Goal: Communication & Community: Answer question/provide support

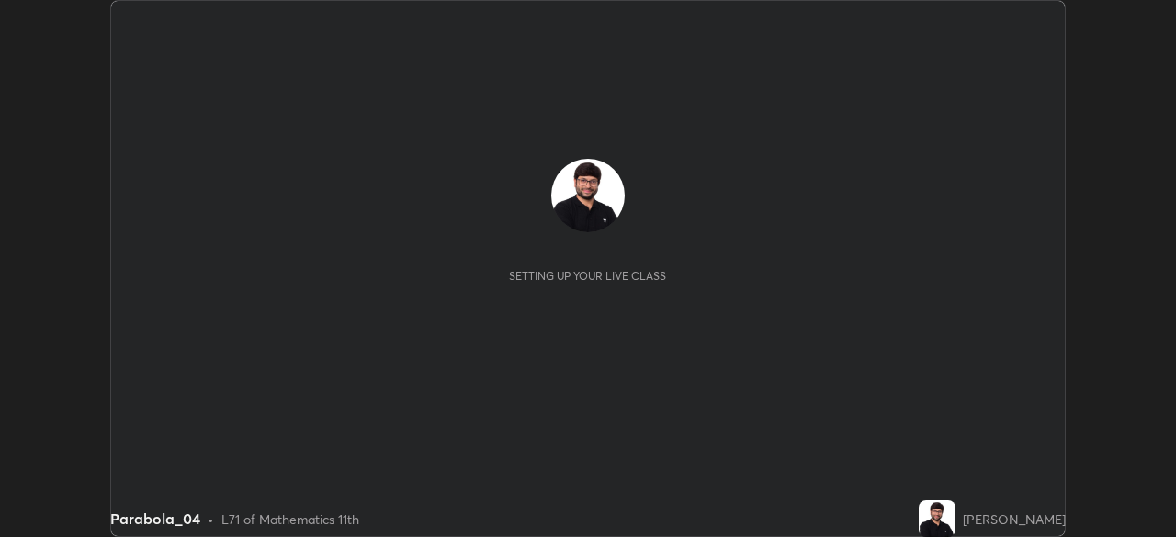
scroll to position [537, 1175]
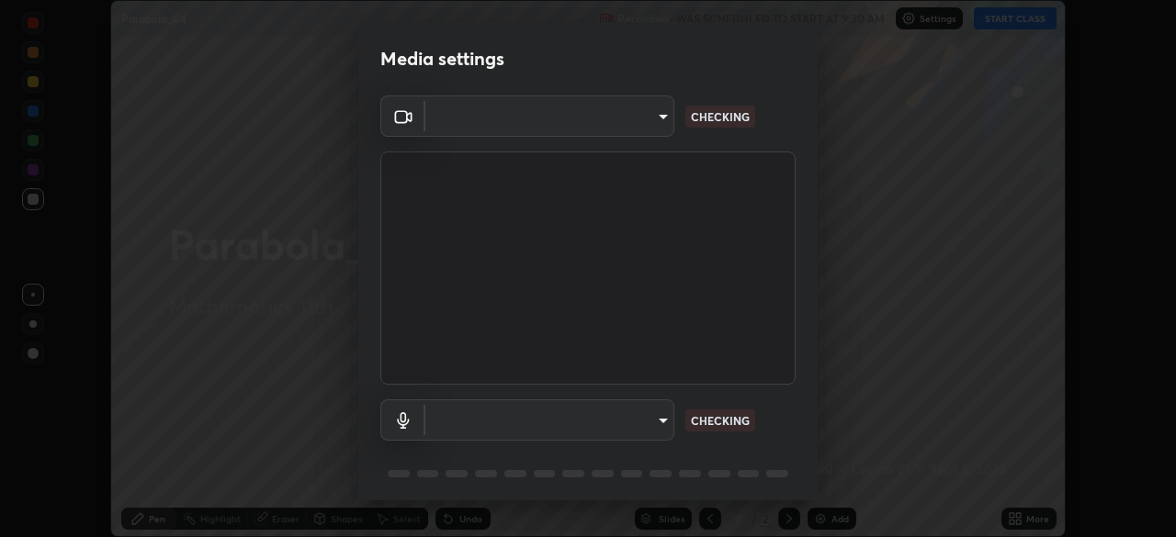
type input "573edd819c0ef8de467de5ce4ec508ac77a3347739658899c49f764764ac8f1c"
click at [653, 421] on body "Erase all Parabola_04 Recording WAS SCHEDULED TO START AT 9:30 AM Settings STAR…" at bounding box center [588, 268] width 1176 height 537
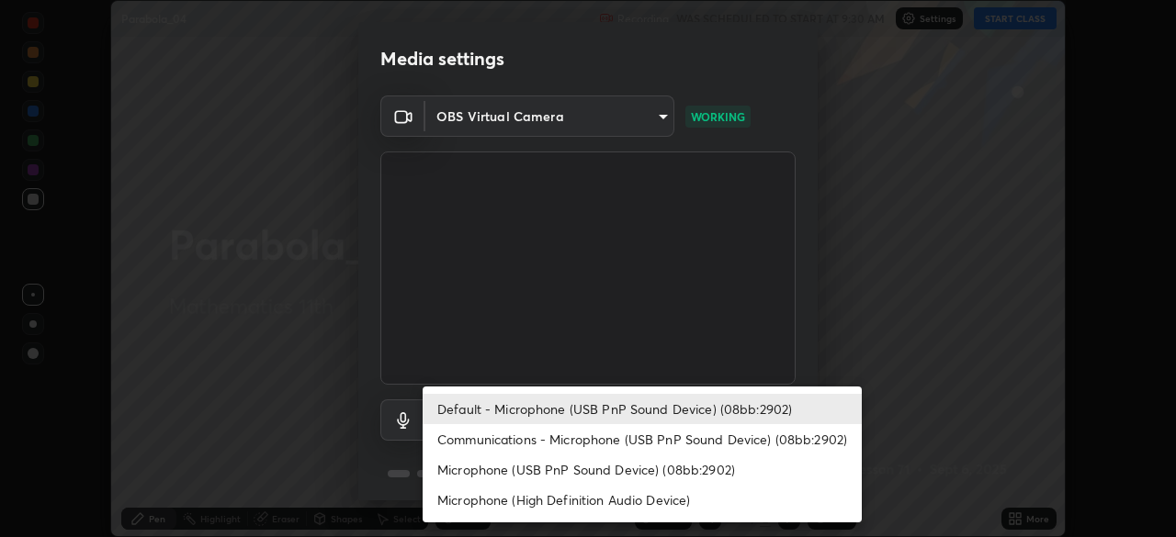
click at [614, 479] on li "Microphone (USB PnP Sound Device) (08bb:2902)" at bounding box center [641, 470] width 439 height 30
type input "4a2dc9a47d63407ca42aa92d4ca4604a5df5fa6e188ff671a70d2d411dece70e"
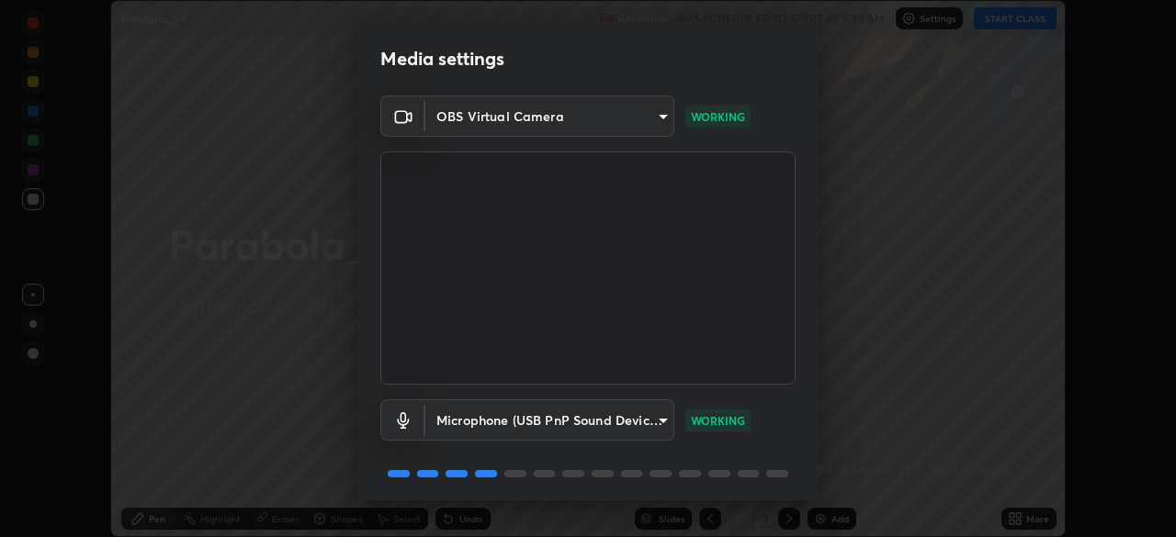
scroll to position [64, 0]
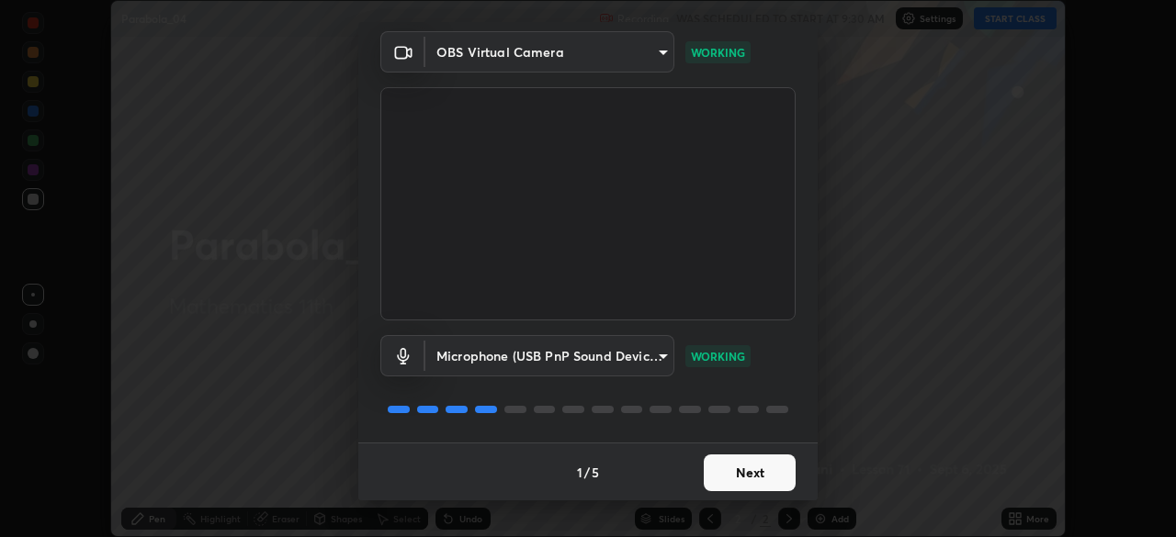
click at [757, 479] on button "Next" at bounding box center [750, 473] width 92 height 37
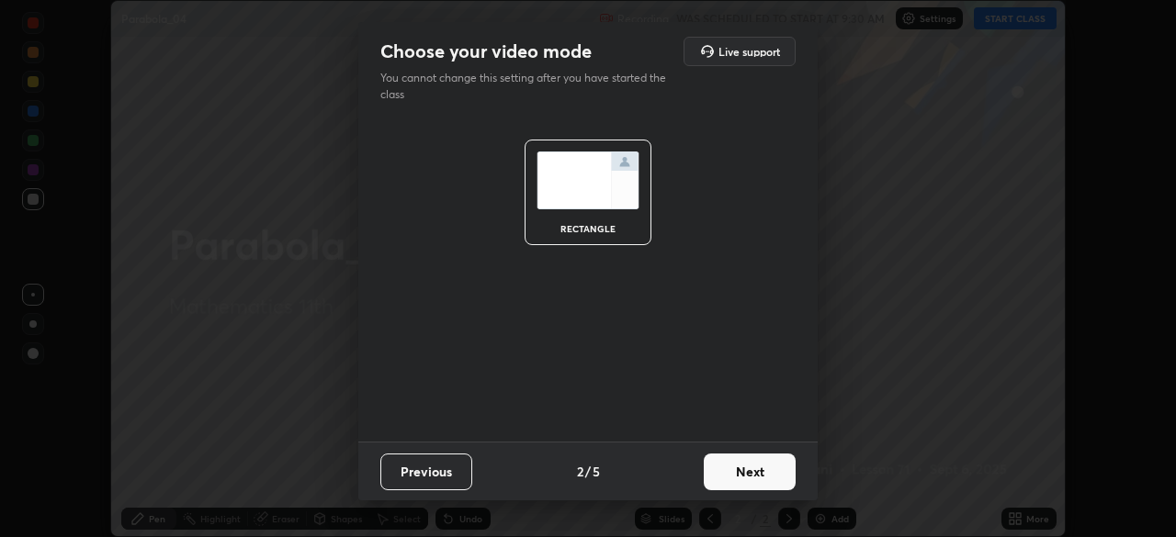
scroll to position [0, 0]
click at [759, 476] on button "Next" at bounding box center [750, 472] width 92 height 37
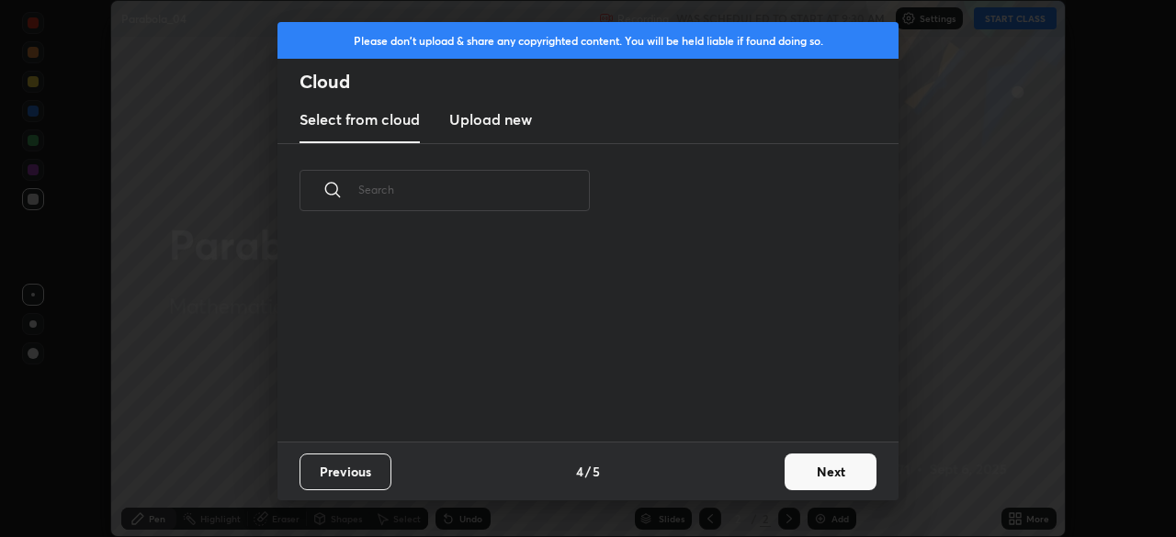
click at [806, 482] on button "Next" at bounding box center [830, 472] width 92 height 37
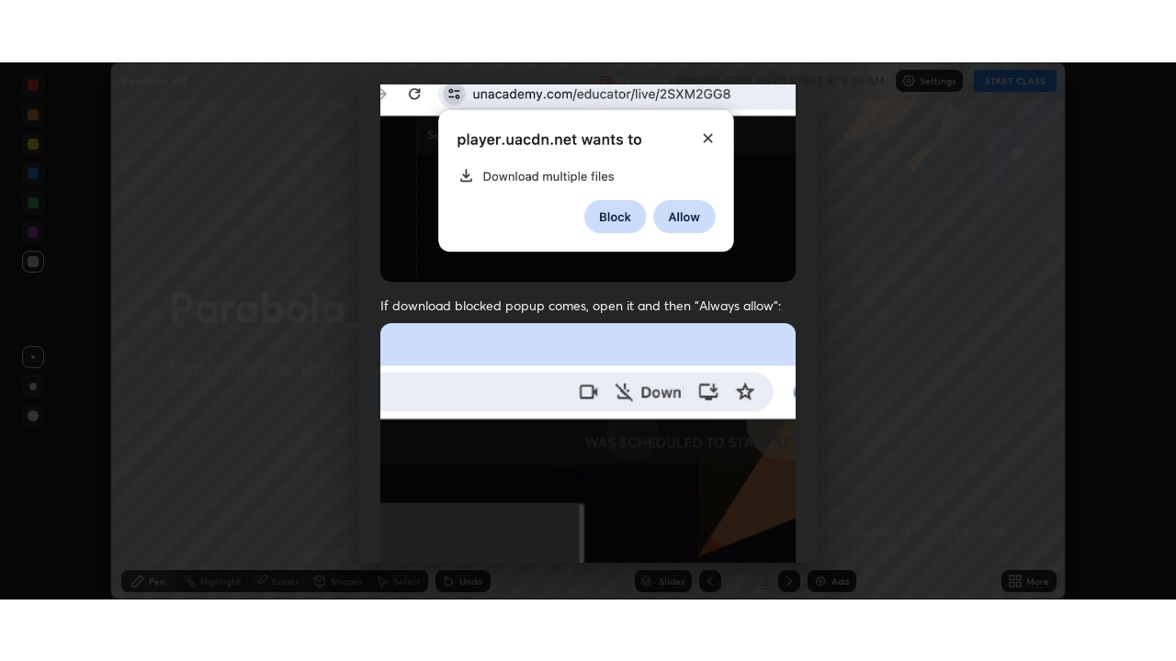
scroll to position [439, 0]
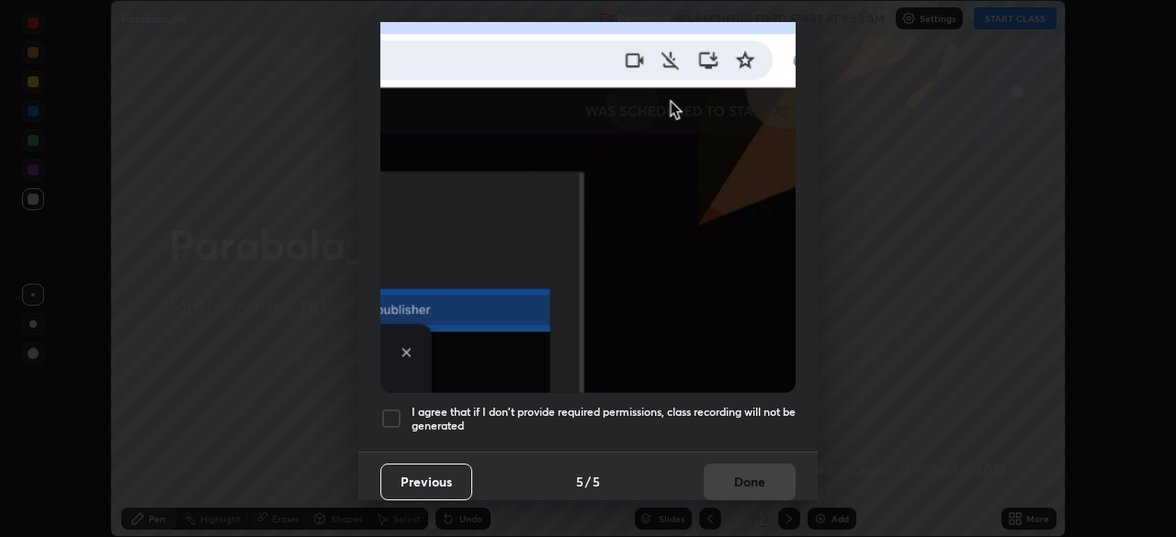
click at [389, 408] on div at bounding box center [391, 419] width 22 height 22
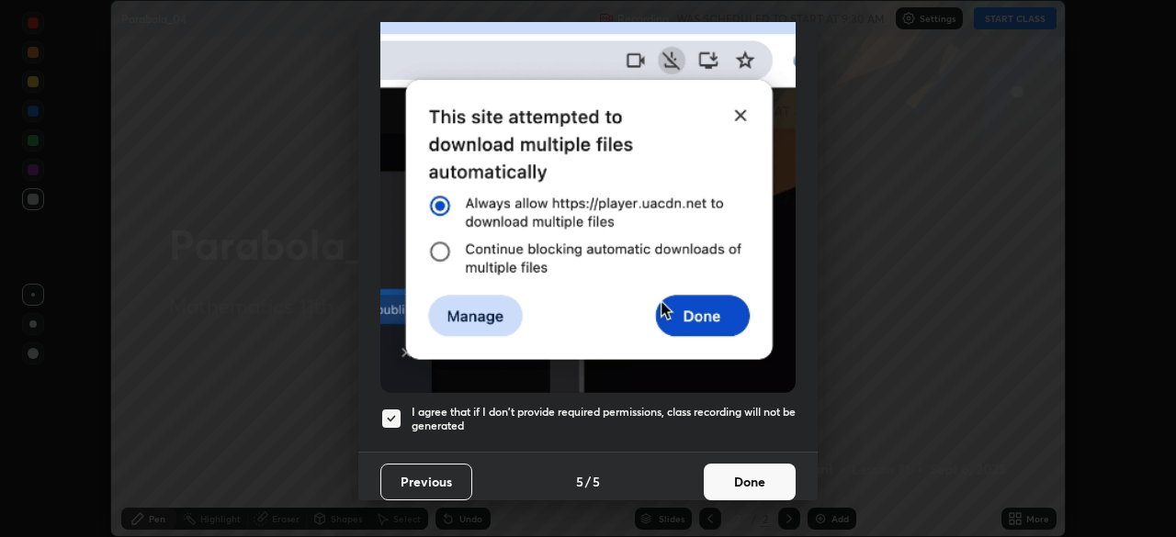
click at [755, 478] on button "Done" at bounding box center [750, 482] width 92 height 37
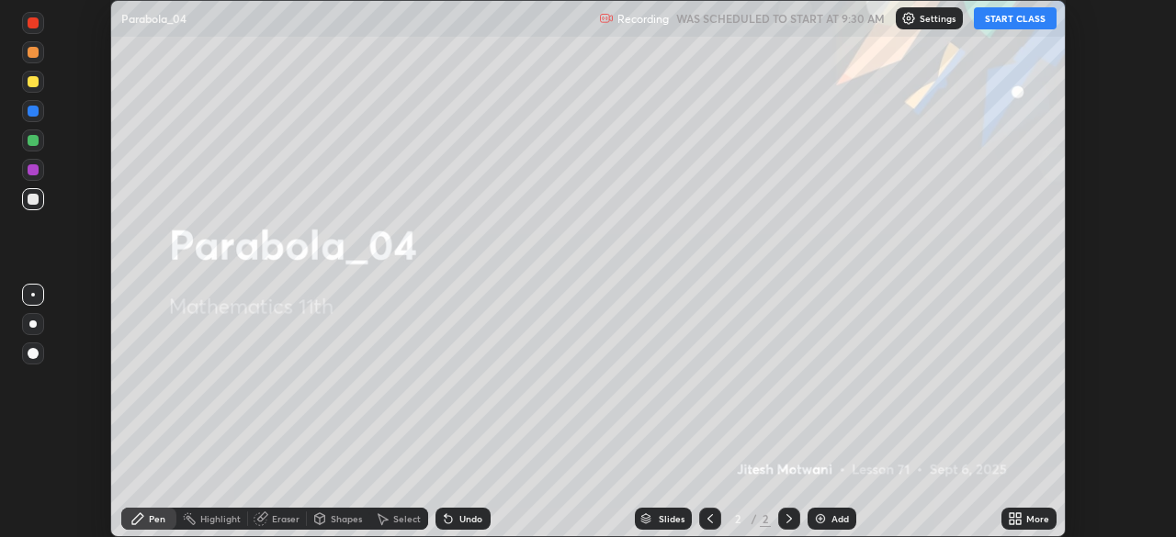
click at [1030, 23] on button "START CLASS" at bounding box center [1015, 18] width 83 height 22
click at [1030, 514] on div "More" at bounding box center [1037, 518] width 23 height 9
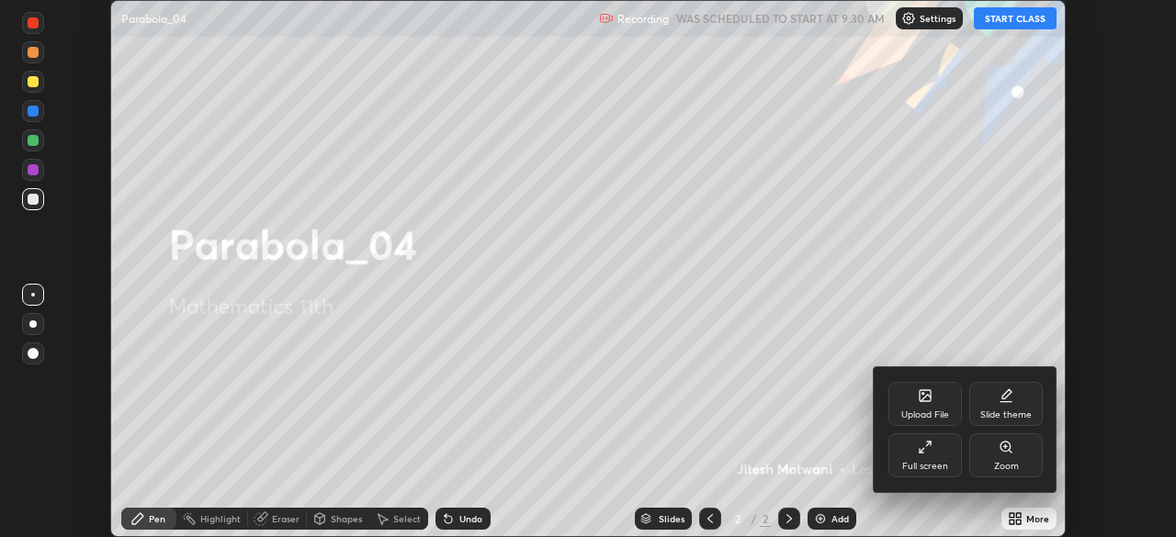
click at [929, 456] on div "Full screen" at bounding box center [924, 455] width 73 height 44
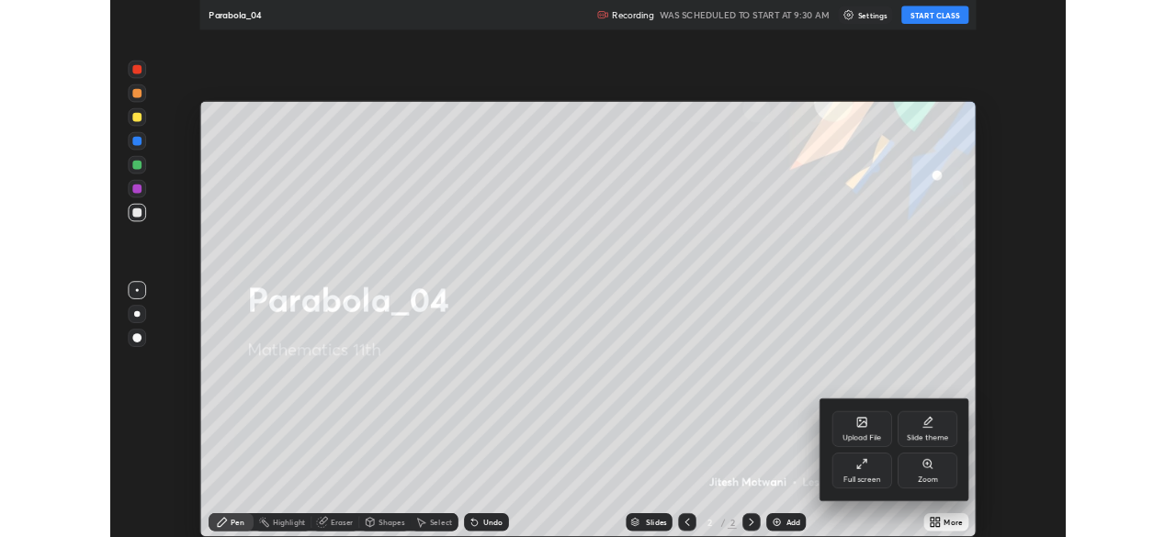
scroll to position [661, 1176]
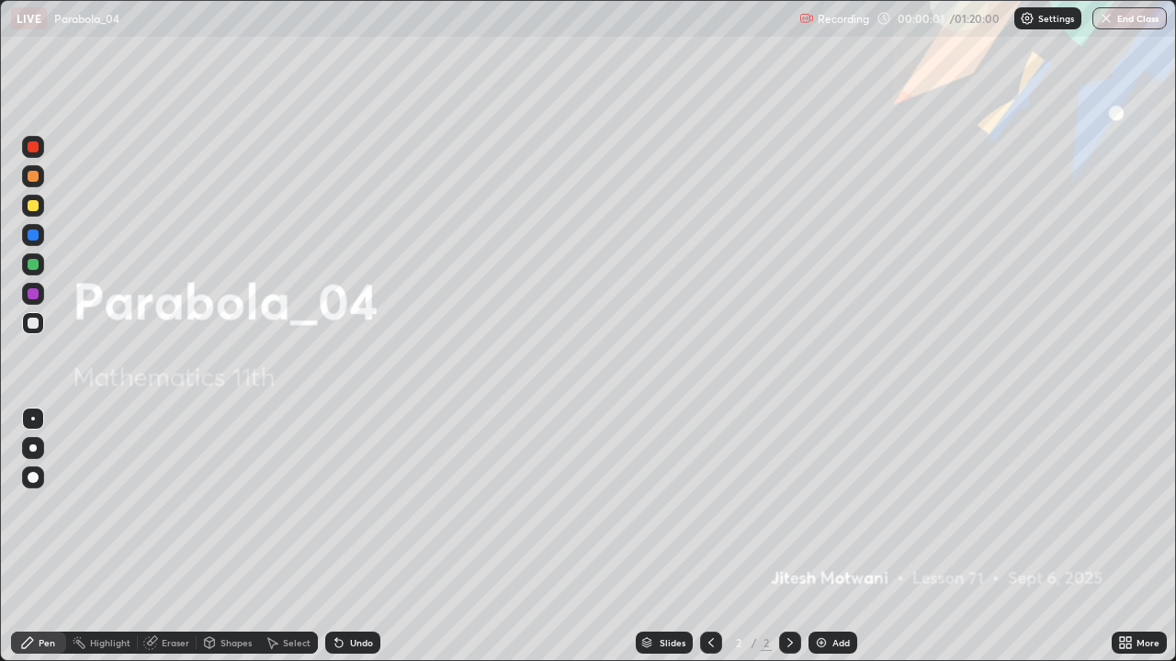
click at [832, 536] on div "Add" at bounding box center [840, 642] width 17 height 9
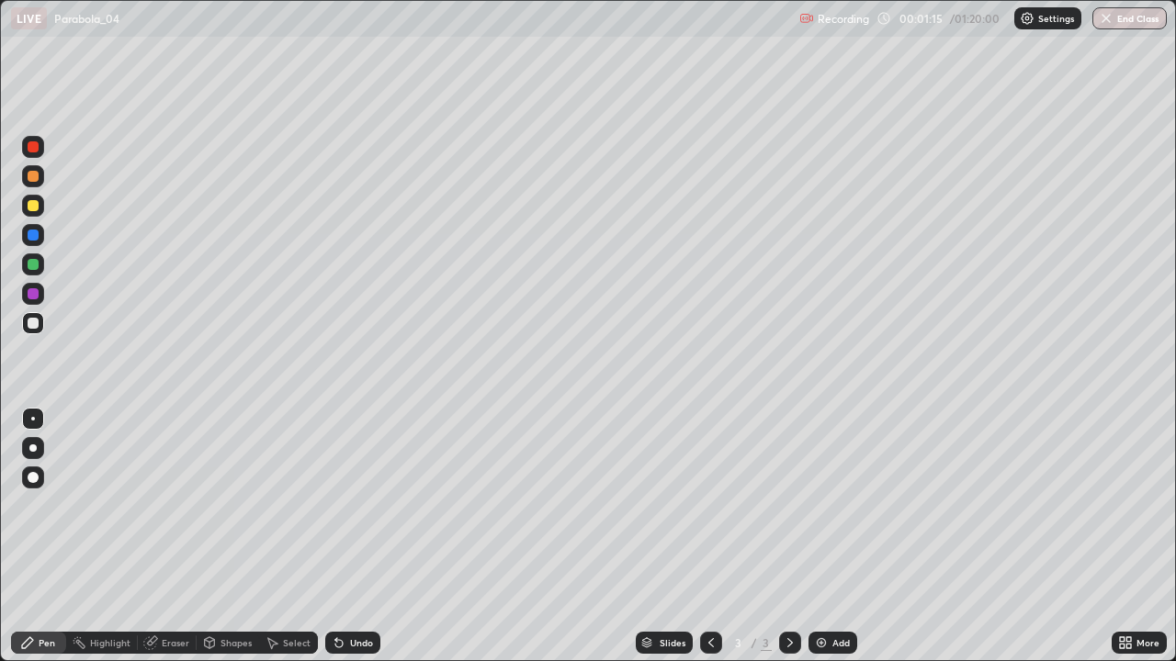
click at [355, 536] on div "Undo" at bounding box center [361, 642] width 23 height 9
click at [33, 204] on div at bounding box center [33, 205] width 11 height 11
click at [28, 318] on div at bounding box center [33, 323] width 22 height 22
click at [166, 536] on div "Eraser" at bounding box center [167, 643] width 59 height 22
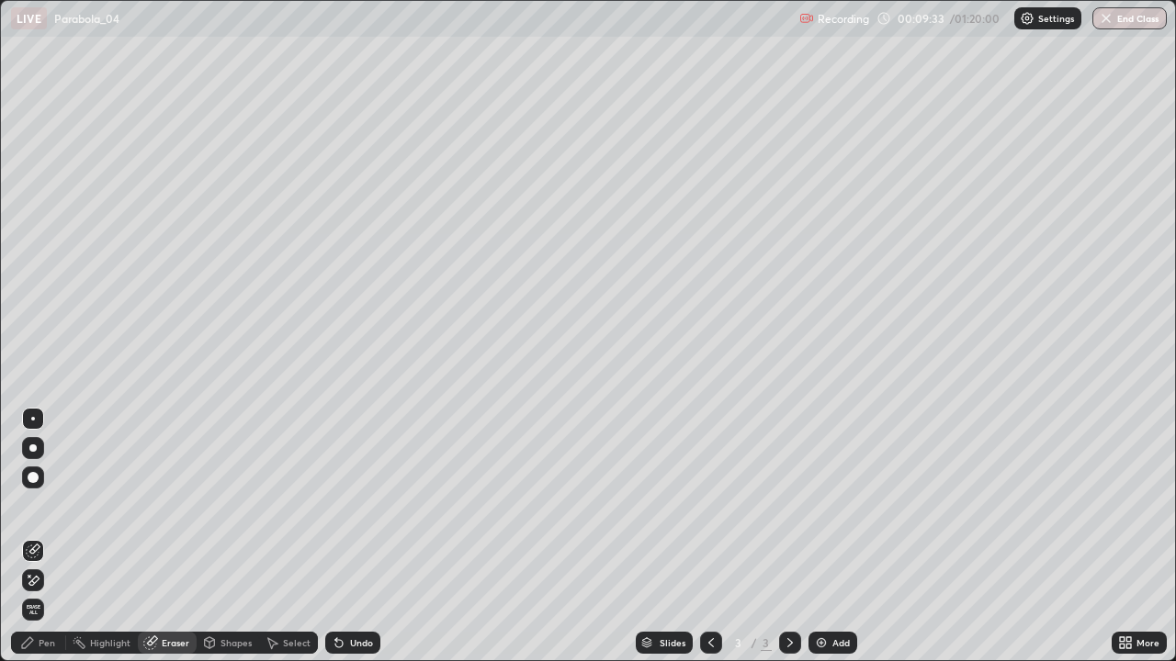
click at [35, 536] on div "Pen" at bounding box center [38, 643] width 55 height 22
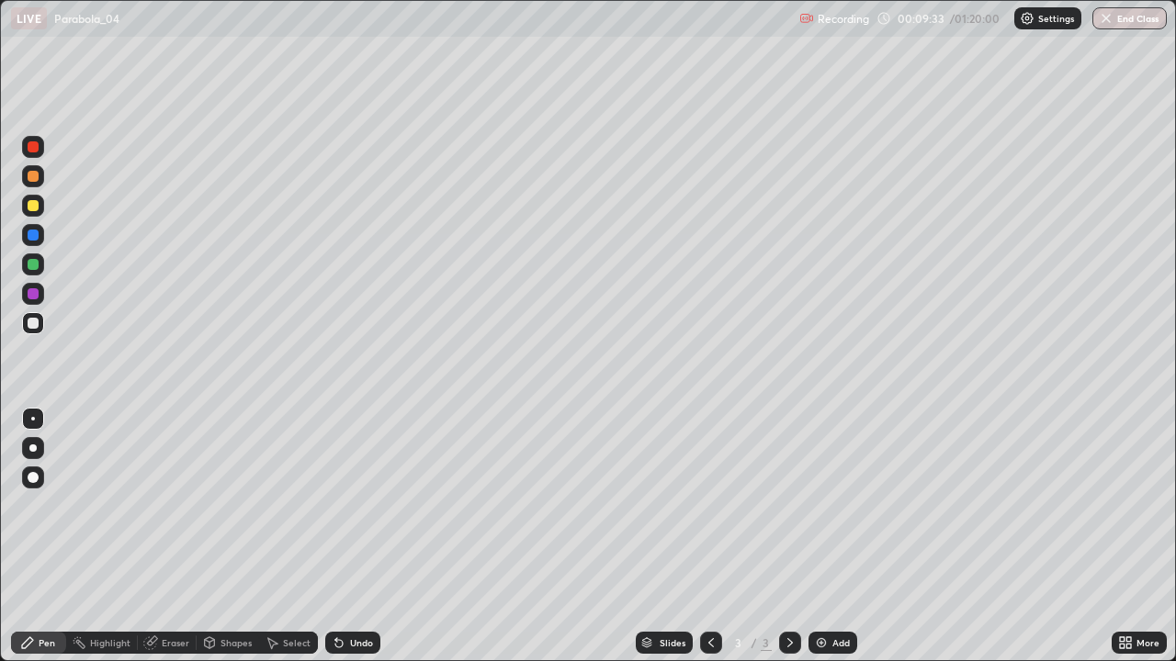
click at [32, 235] on div at bounding box center [33, 235] width 11 height 11
click at [26, 323] on div at bounding box center [33, 323] width 22 height 22
click at [356, 536] on div "Undo" at bounding box center [361, 642] width 23 height 9
click at [35, 238] on div at bounding box center [33, 235] width 11 height 11
click at [32, 325] on div at bounding box center [33, 323] width 11 height 11
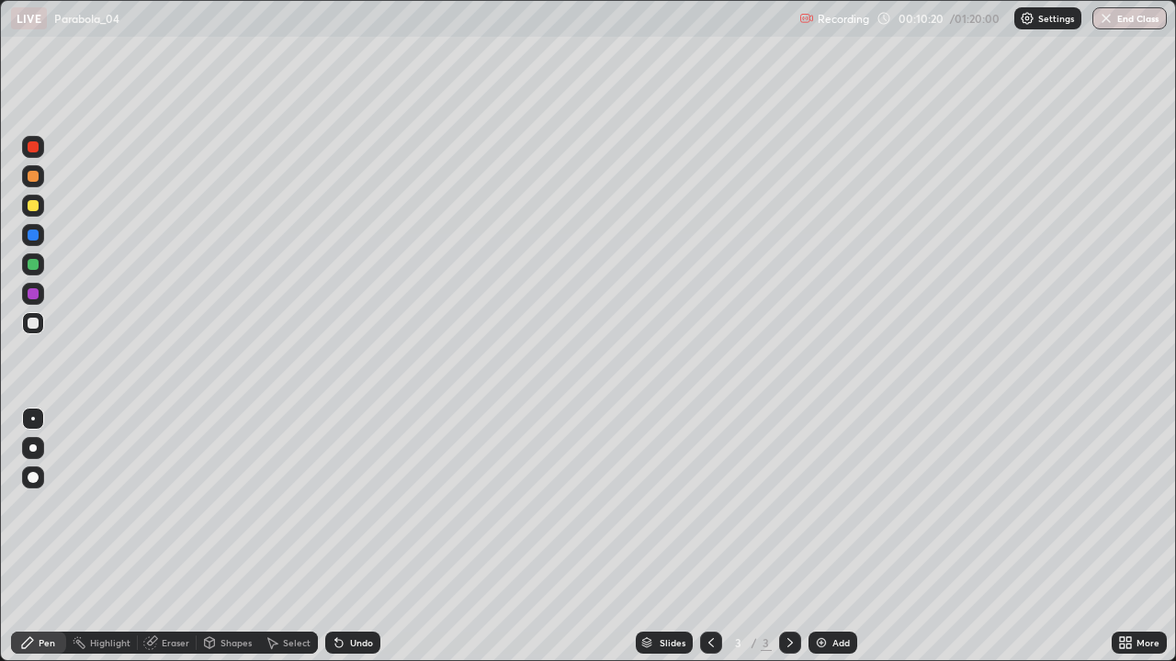
click at [39, 236] on div at bounding box center [33, 235] width 22 height 22
click at [364, 536] on div "Undo" at bounding box center [361, 642] width 23 height 9
click at [32, 322] on div at bounding box center [33, 323] width 11 height 11
click at [835, 536] on div "Add" at bounding box center [840, 642] width 17 height 9
click at [709, 536] on icon at bounding box center [711, 643] width 15 height 15
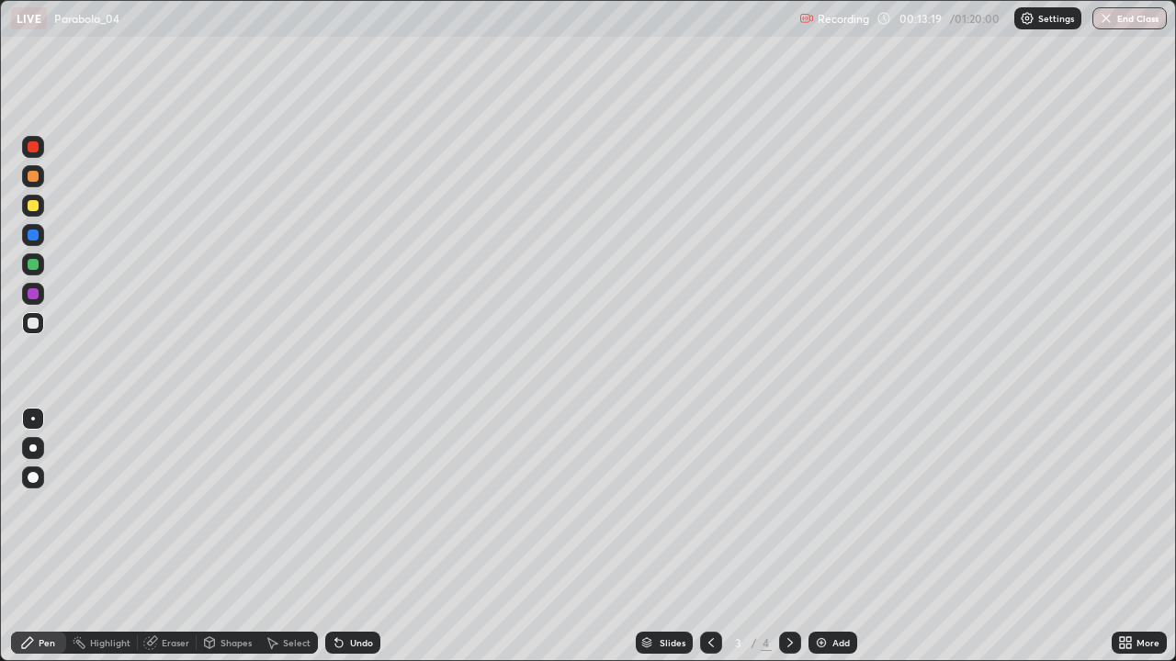
click at [788, 536] on icon at bounding box center [789, 643] width 15 height 15
click at [361, 536] on div "Undo" at bounding box center [352, 643] width 55 height 22
click at [707, 536] on icon at bounding box center [711, 643] width 15 height 15
click at [796, 536] on div at bounding box center [790, 643] width 22 height 37
click at [832, 536] on div "Add" at bounding box center [832, 643] width 49 height 22
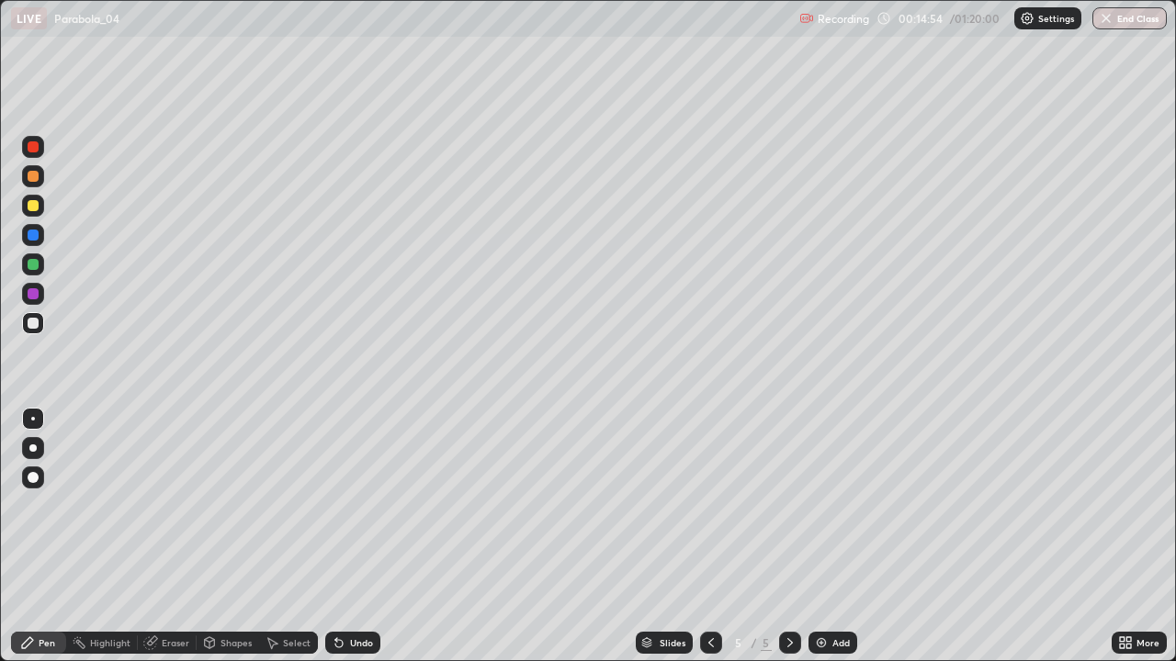
click at [33, 204] on div at bounding box center [33, 205] width 11 height 11
click at [235, 536] on div "Shapes" at bounding box center [235, 642] width 31 height 9
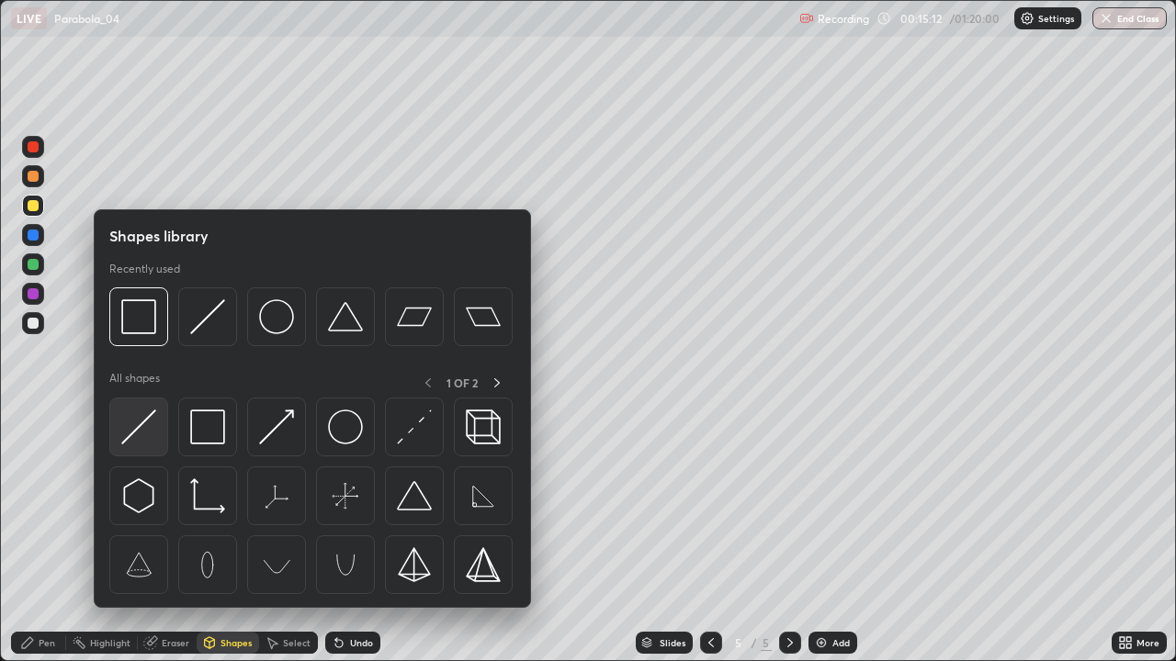
click at [142, 428] on img at bounding box center [138, 427] width 35 height 35
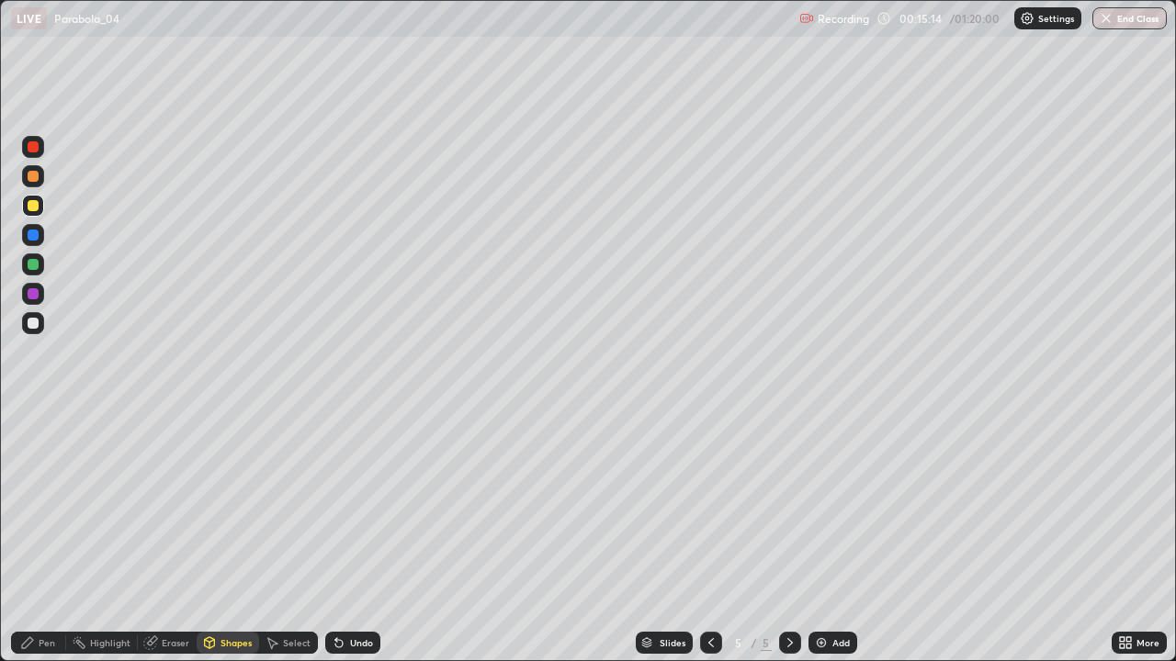
click at [29, 323] on div at bounding box center [33, 323] width 11 height 11
click at [46, 536] on div "Pen" at bounding box center [47, 642] width 17 height 9
click at [33, 263] on div at bounding box center [33, 264] width 11 height 11
click at [34, 327] on div at bounding box center [33, 323] width 11 height 11
click at [33, 266] on div at bounding box center [33, 264] width 11 height 11
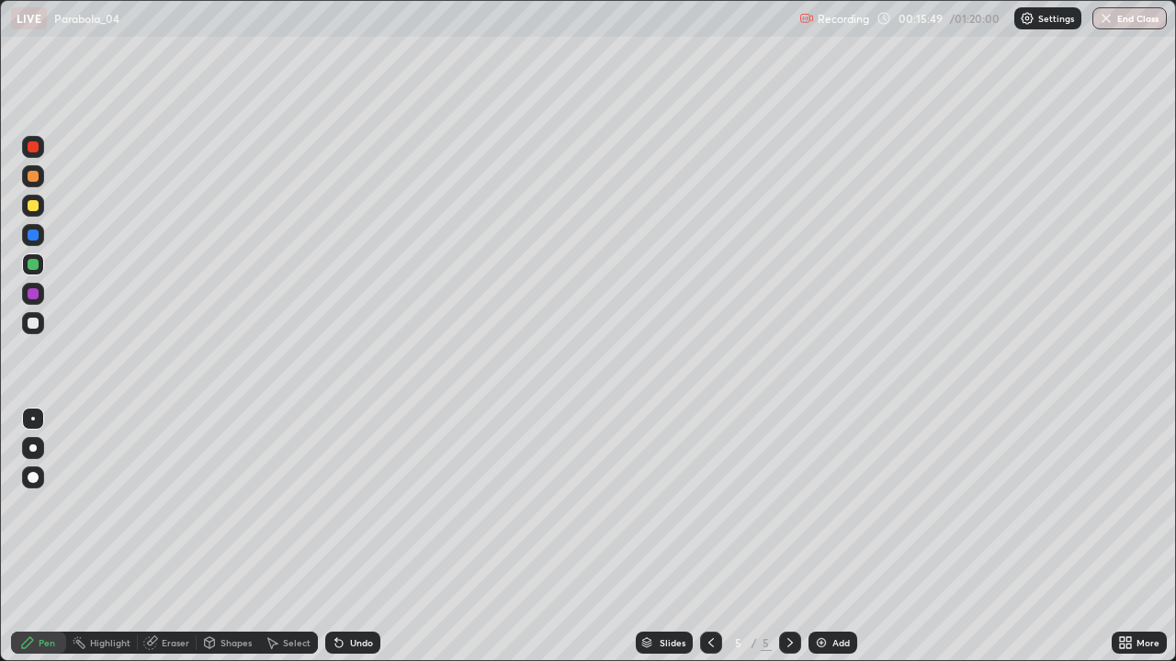
click at [35, 203] on div at bounding box center [33, 205] width 11 height 11
click at [34, 175] on div at bounding box center [33, 176] width 11 height 11
click at [32, 235] on div at bounding box center [33, 235] width 11 height 11
click at [237, 536] on div "Shapes" at bounding box center [235, 642] width 31 height 9
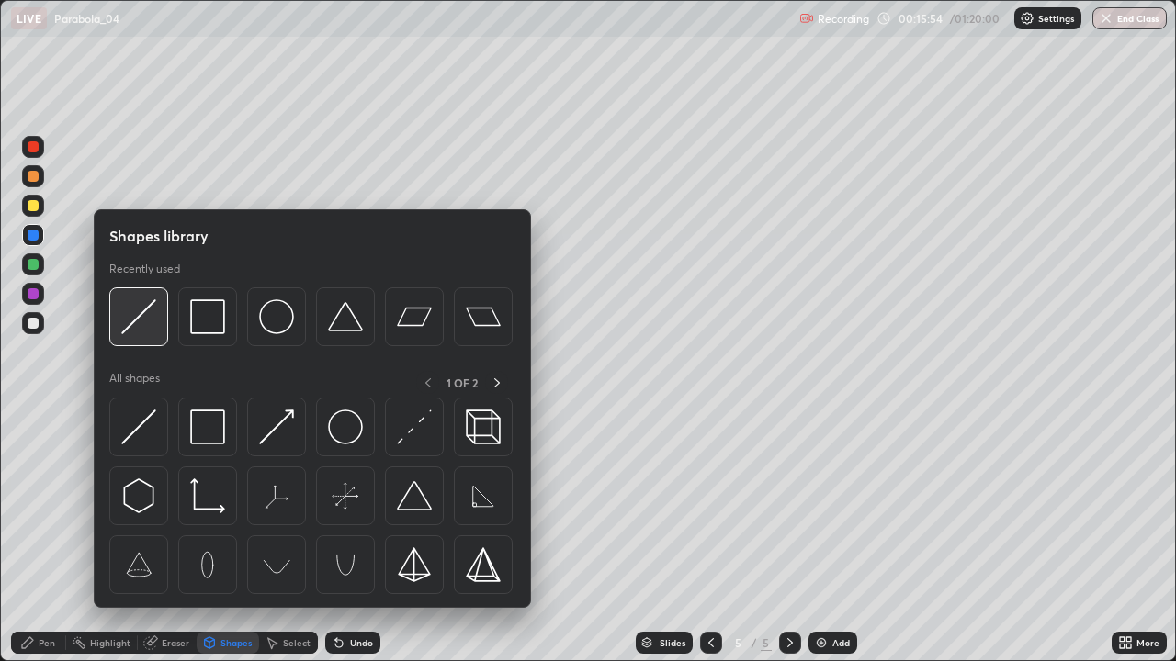
click at [141, 321] on img at bounding box center [138, 316] width 35 height 35
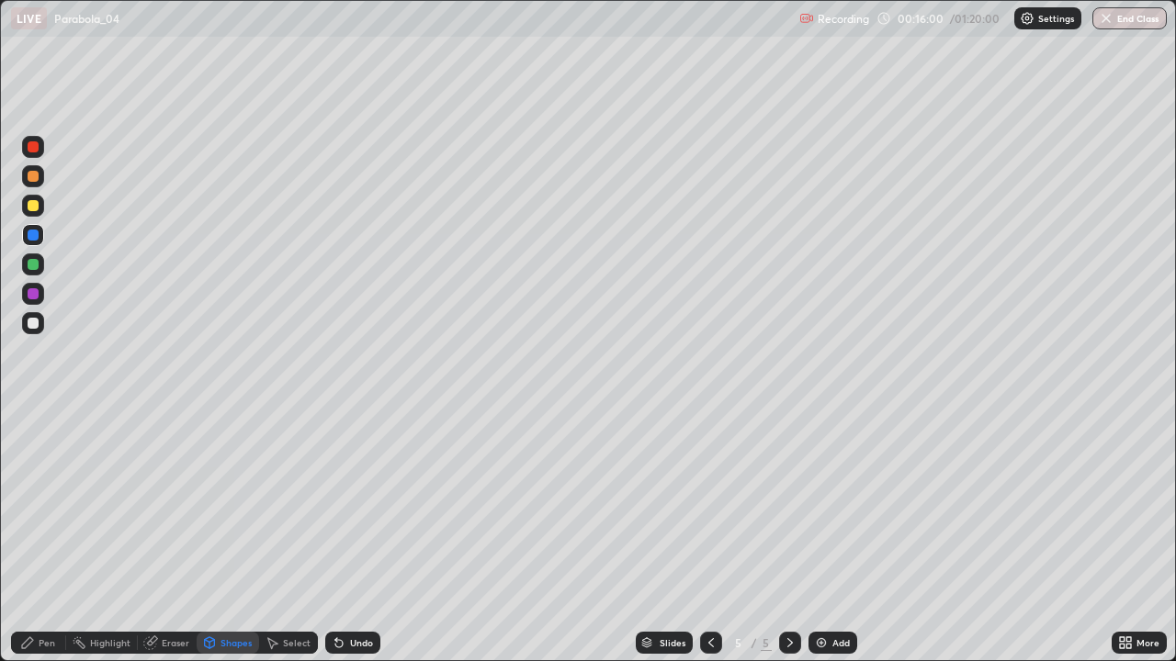
click at [343, 536] on div "Undo" at bounding box center [352, 643] width 55 height 22
click at [45, 536] on div "Pen" at bounding box center [38, 643] width 55 height 22
click at [42, 316] on div at bounding box center [33, 323] width 22 height 22
click at [377, 536] on div "Undo" at bounding box center [352, 643] width 55 height 22
click at [357, 536] on div "Undo" at bounding box center [361, 642] width 23 height 9
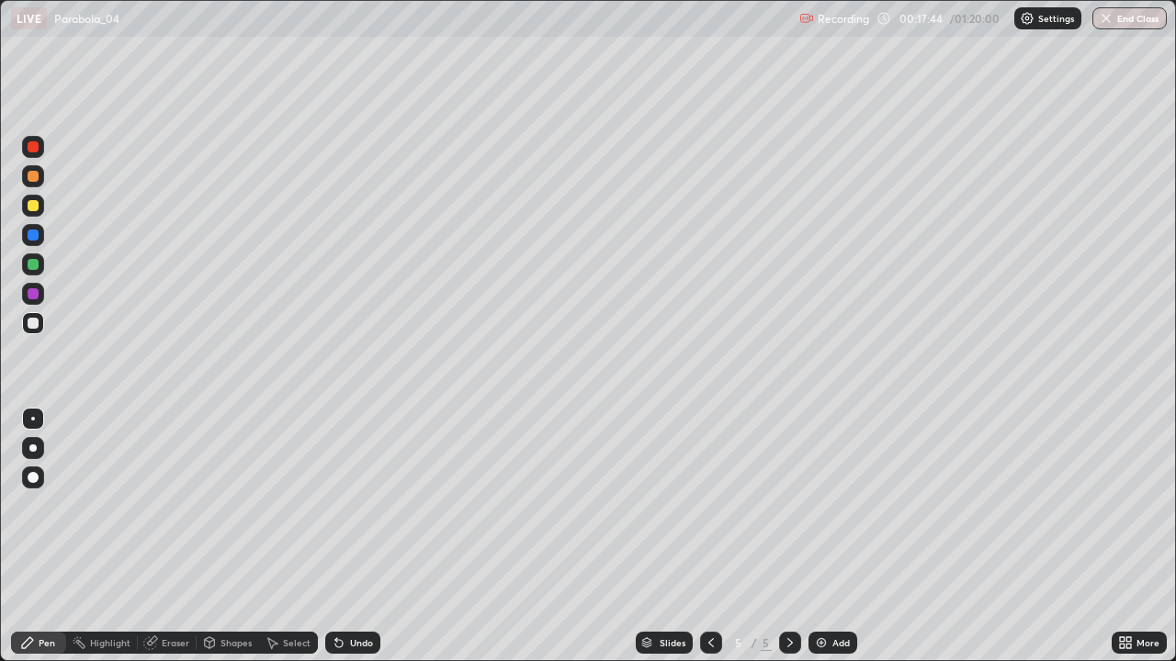
click at [356, 536] on div "Undo" at bounding box center [352, 643] width 55 height 22
click at [355, 536] on div "Undo" at bounding box center [352, 643] width 55 height 22
click at [350, 536] on div "Undo" at bounding box center [361, 642] width 23 height 9
click at [841, 536] on div "Add" at bounding box center [832, 643] width 49 height 22
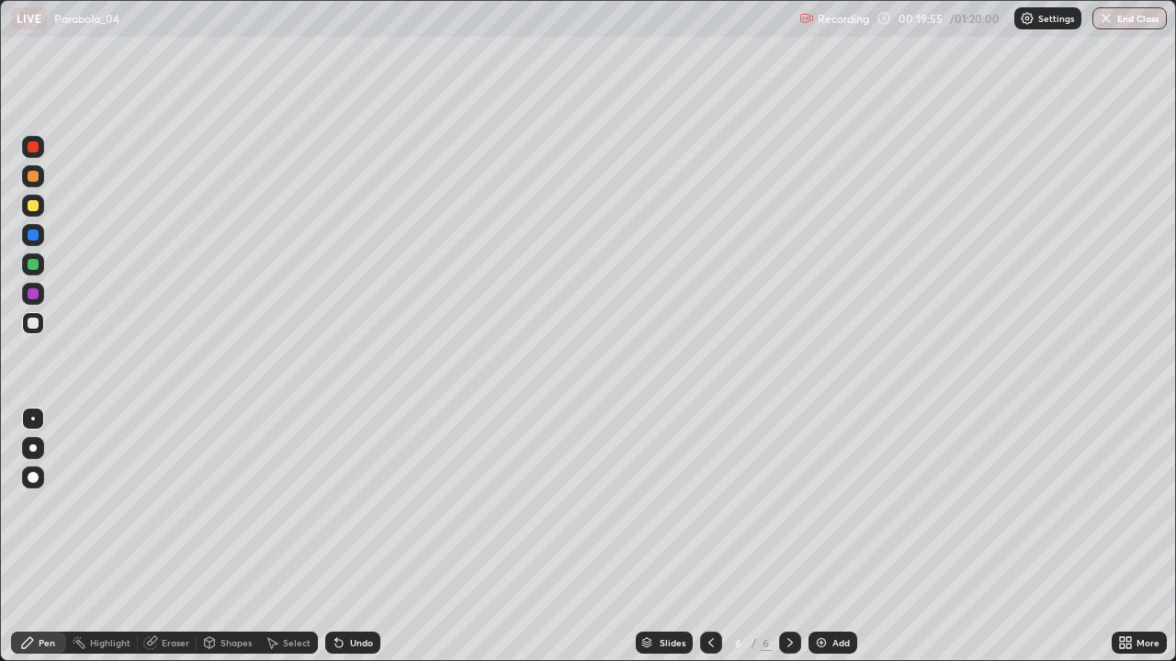
click at [708, 536] on icon at bounding box center [711, 643] width 15 height 15
click at [846, 536] on div "Add" at bounding box center [840, 642] width 17 height 9
click at [356, 536] on div "Undo" at bounding box center [361, 642] width 23 height 9
click at [34, 207] on div at bounding box center [33, 205] width 11 height 11
click at [707, 536] on icon at bounding box center [711, 643] width 15 height 15
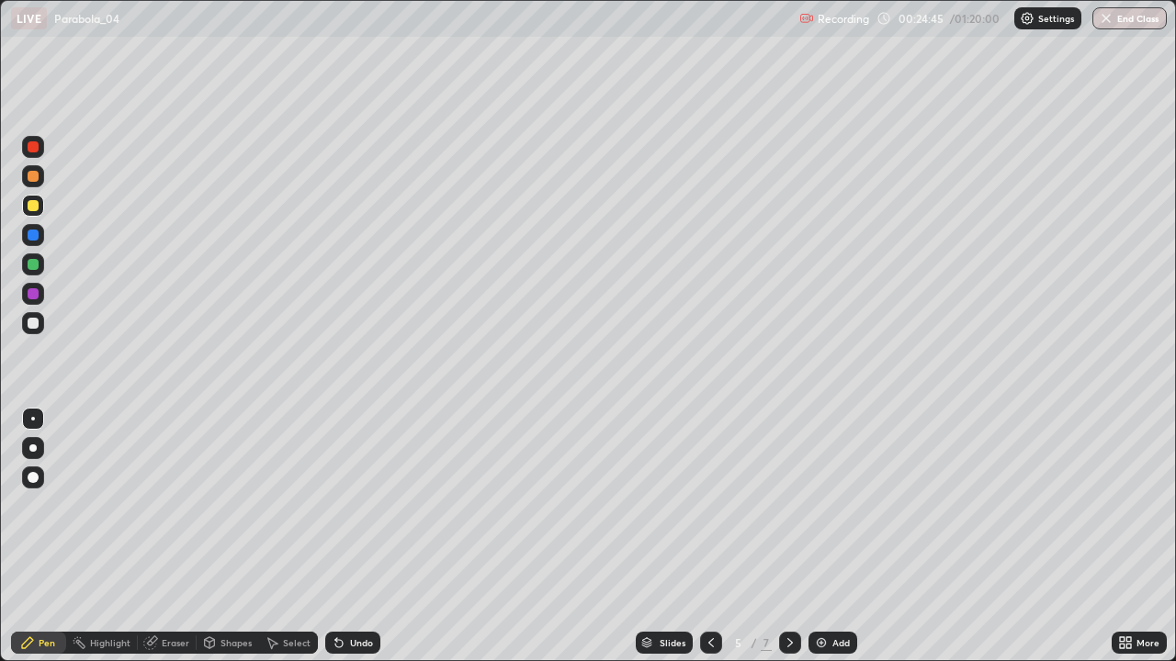
click at [784, 536] on icon at bounding box center [789, 643] width 15 height 15
click at [33, 322] on div at bounding box center [33, 323] width 11 height 11
click at [709, 536] on icon at bounding box center [711, 643] width 15 height 15
click at [790, 536] on icon at bounding box center [789, 643] width 15 height 15
click at [354, 536] on div "Undo" at bounding box center [361, 642] width 23 height 9
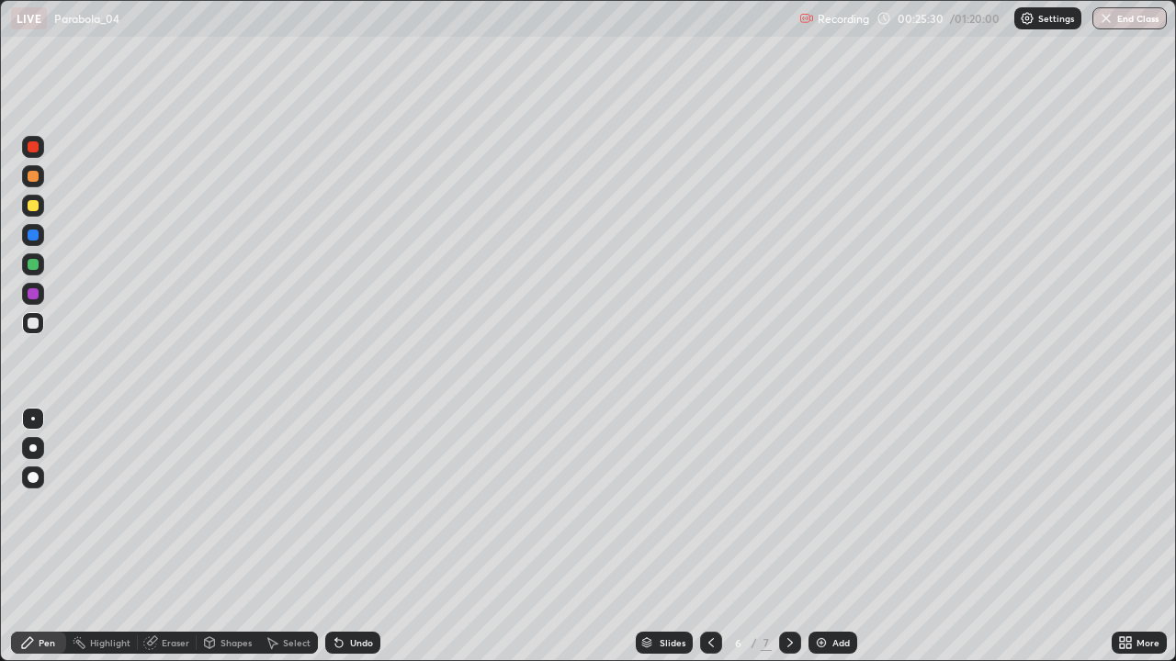
click at [362, 536] on div "Undo" at bounding box center [361, 642] width 23 height 9
click at [373, 536] on div "Undo" at bounding box center [352, 643] width 55 height 22
click at [709, 536] on icon at bounding box center [711, 643] width 15 height 15
click at [32, 266] on div at bounding box center [33, 264] width 11 height 11
click at [29, 207] on div at bounding box center [33, 205] width 11 height 11
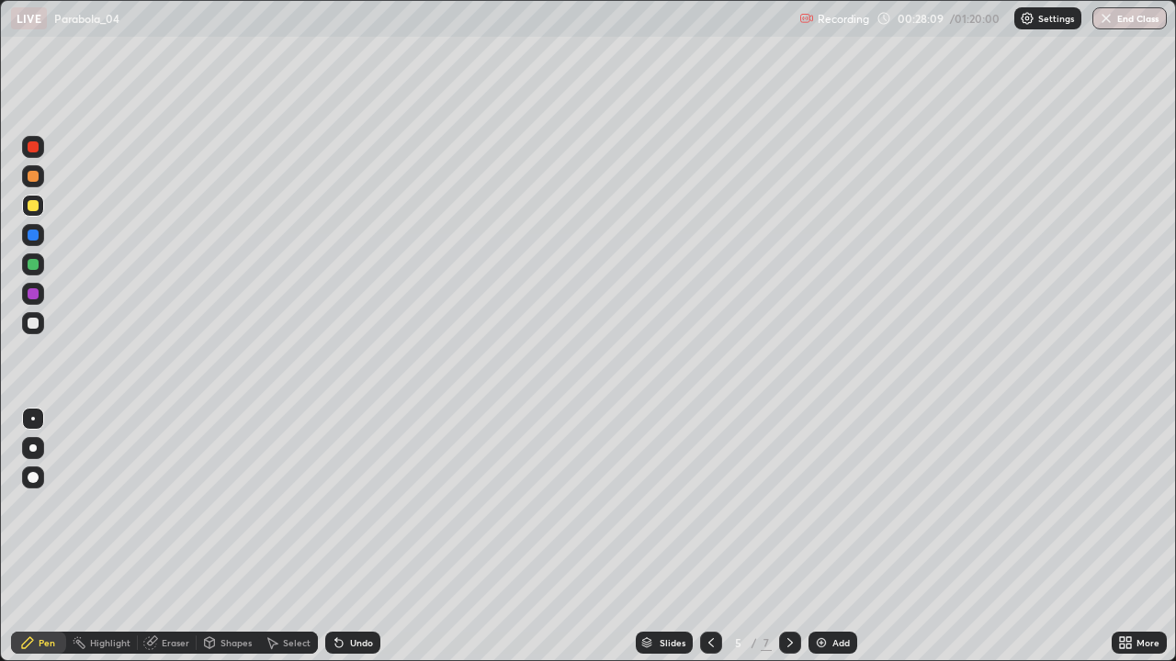
click at [787, 536] on icon at bounding box center [789, 643] width 15 height 15
click at [713, 536] on icon at bounding box center [711, 643] width 15 height 15
click at [28, 323] on div at bounding box center [33, 323] width 11 height 11
click at [784, 536] on icon at bounding box center [789, 643] width 15 height 15
click at [30, 206] on div at bounding box center [33, 205] width 11 height 11
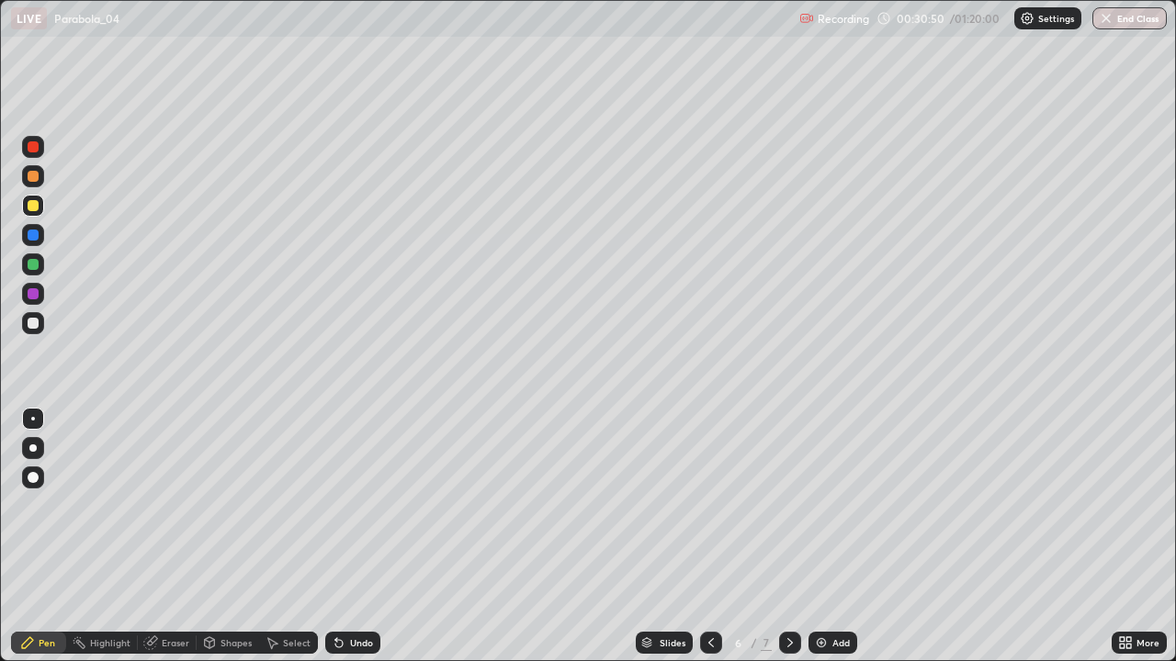
click at [788, 536] on icon at bounding box center [789, 643] width 15 height 15
click at [355, 536] on div "Undo" at bounding box center [361, 642] width 23 height 9
click at [33, 323] on div at bounding box center [33, 323] width 11 height 11
click at [239, 536] on div "Shapes" at bounding box center [235, 642] width 31 height 9
click at [288, 536] on div "Select" at bounding box center [297, 642] width 28 height 9
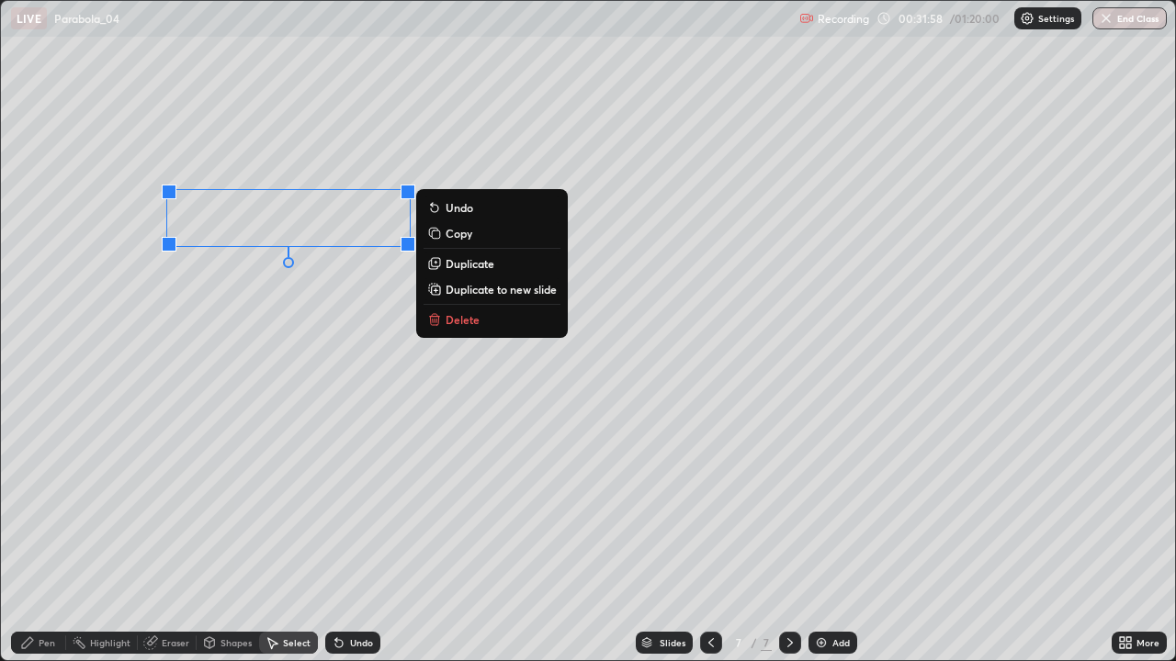
click at [55, 536] on div "Pen" at bounding box center [38, 643] width 55 height 22
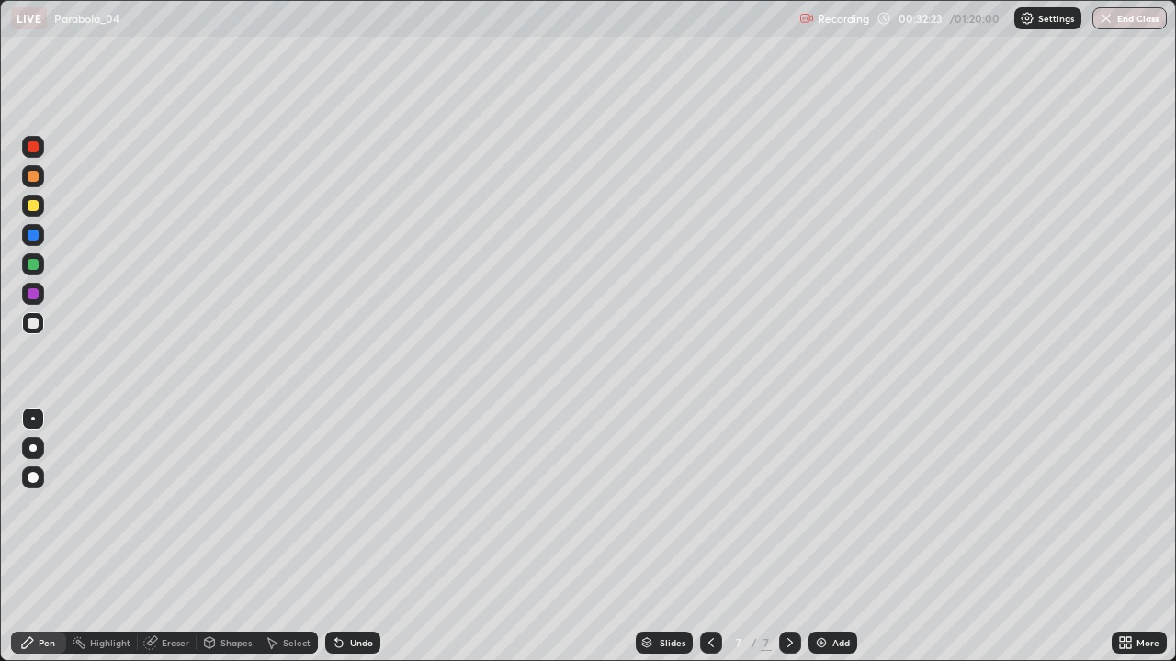
click at [36, 208] on div at bounding box center [33, 205] width 11 height 11
click at [31, 324] on div at bounding box center [33, 323] width 11 height 11
click at [37, 202] on div at bounding box center [33, 205] width 11 height 11
click at [845, 536] on div "Add" at bounding box center [840, 642] width 17 height 9
click at [31, 328] on div at bounding box center [33, 323] width 11 height 11
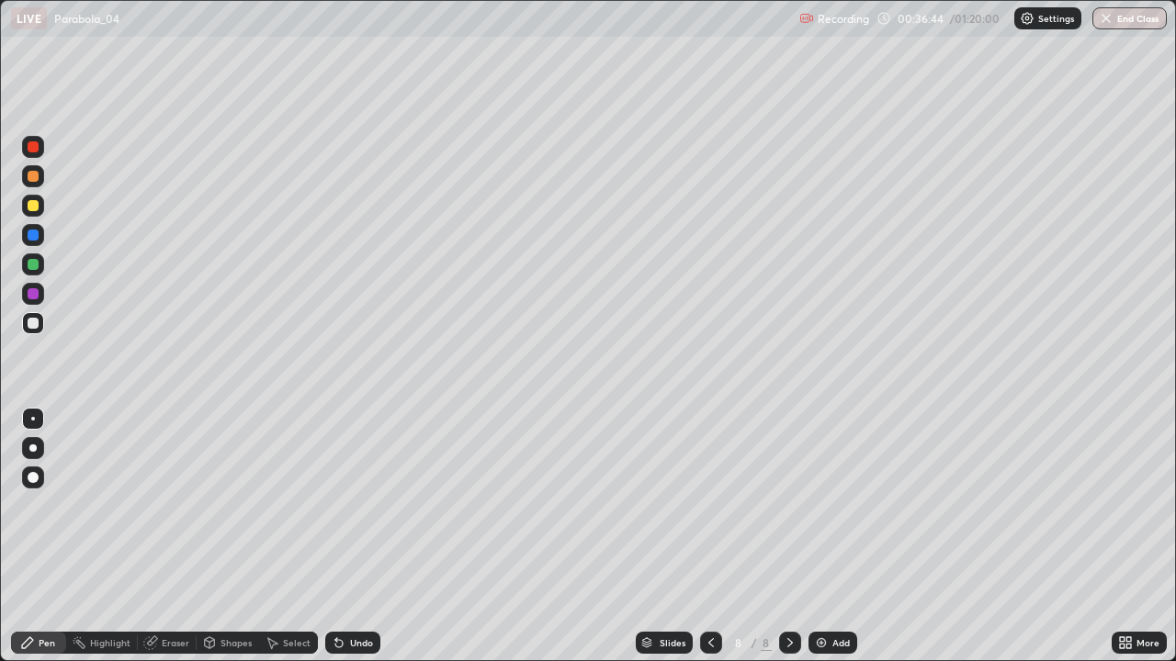
click at [360, 536] on div "Undo" at bounding box center [361, 642] width 23 height 9
click at [355, 536] on div "Undo" at bounding box center [352, 643] width 55 height 22
click at [342, 536] on icon at bounding box center [339, 643] width 15 height 15
click at [364, 536] on div "Undo" at bounding box center [361, 642] width 23 height 9
click at [351, 536] on div "Undo" at bounding box center [361, 642] width 23 height 9
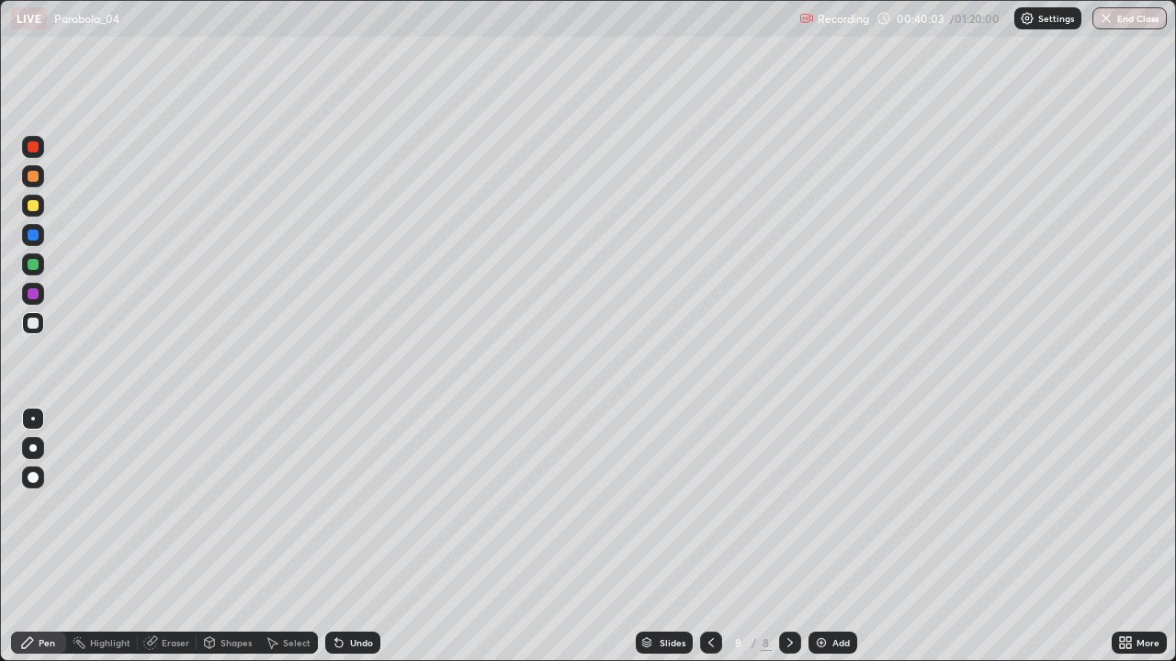
click at [354, 536] on div "Undo" at bounding box center [352, 643] width 55 height 22
click at [33, 262] on div at bounding box center [33, 264] width 11 height 11
click at [335, 536] on icon at bounding box center [336, 639] width 2 height 2
click at [832, 536] on div "Add" at bounding box center [840, 642] width 17 height 9
click at [32, 323] on div at bounding box center [33, 323] width 11 height 11
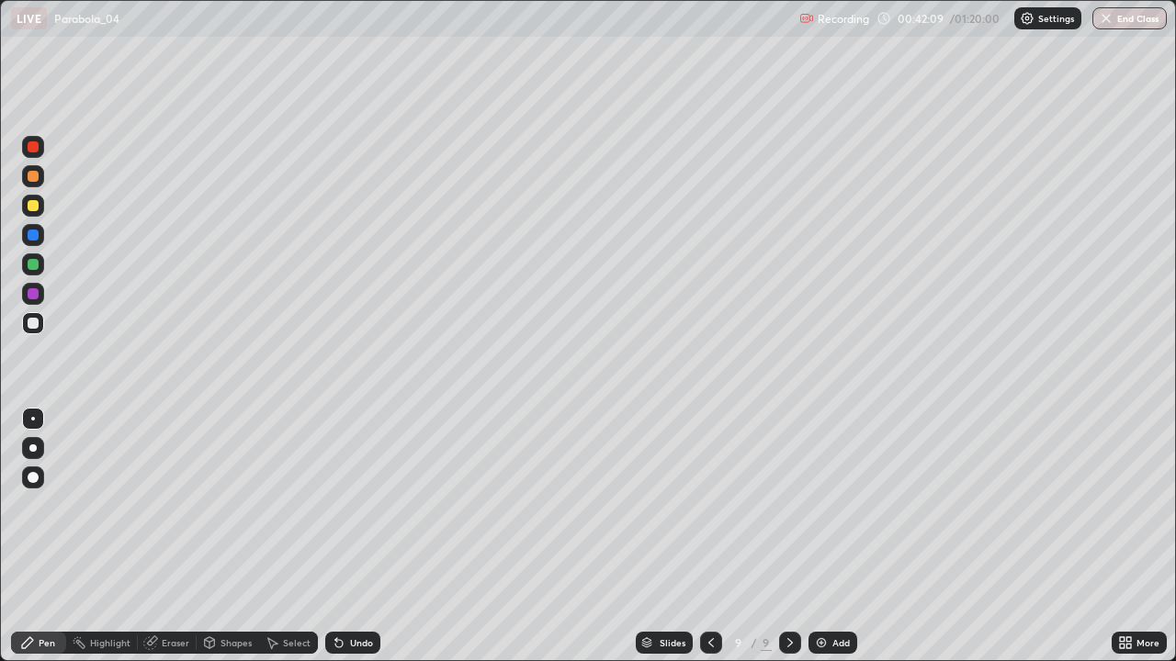
click at [716, 536] on div at bounding box center [711, 643] width 22 height 22
click at [788, 536] on icon at bounding box center [789, 643] width 15 height 15
click at [358, 536] on div "Undo" at bounding box center [352, 643] width 55 height 22
click at [709, 536] on icon at bounding box center [711, 643] width 15 height 15
click at [788, 536] on icon at bounding box center [789, 643] width 15 height 15
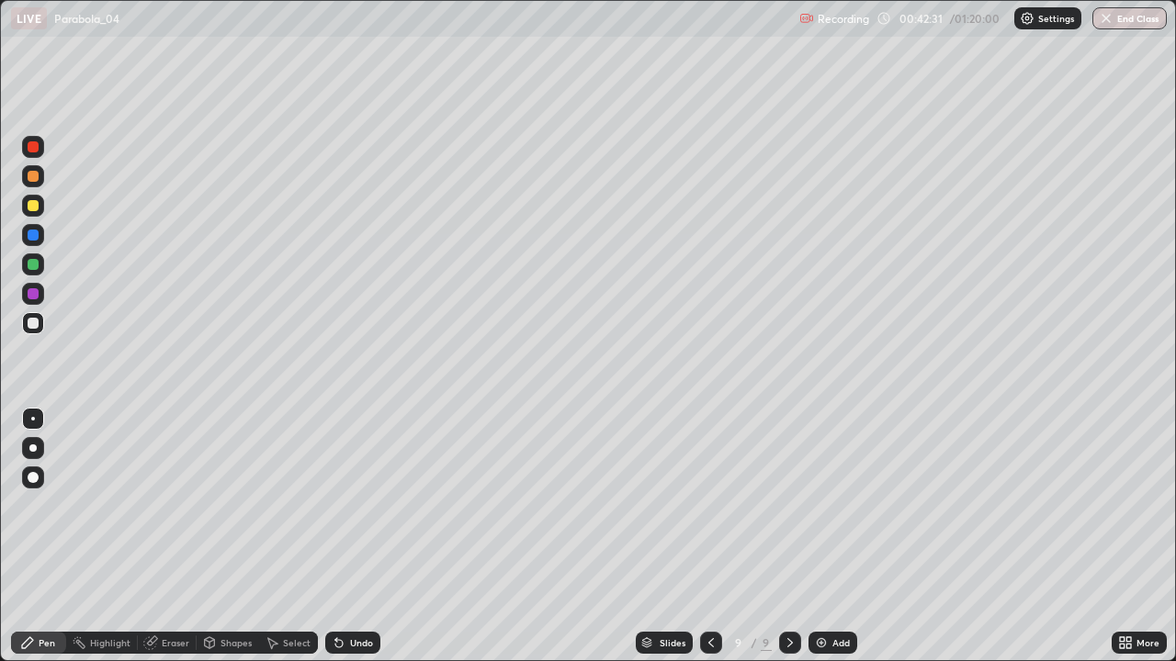
click at [29, 260] on div at bounding box center [33, 264] width 11 height 11
click at [359, 536] on div "Undo" at bounding box center [361, 642] width 23 height 9
click at [708, 536] on icon at bounding box center [711, 642] width 6 height 9
click at [789, 536] on icon at bounding box center [789, 643] width 15 height 15
click at [288, 536] on div "Select" at bounding box center [297, 642] width 28 height 9
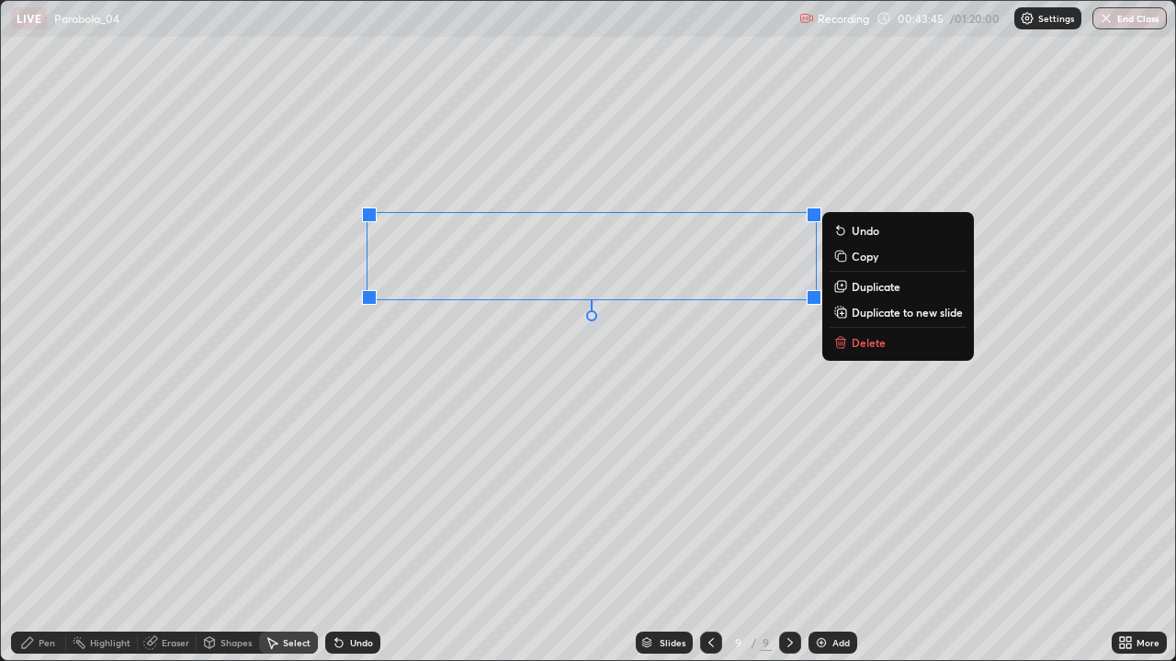
click at [31, 536] on div "Pen" at bounding box center [38, 643] width 55 height 22
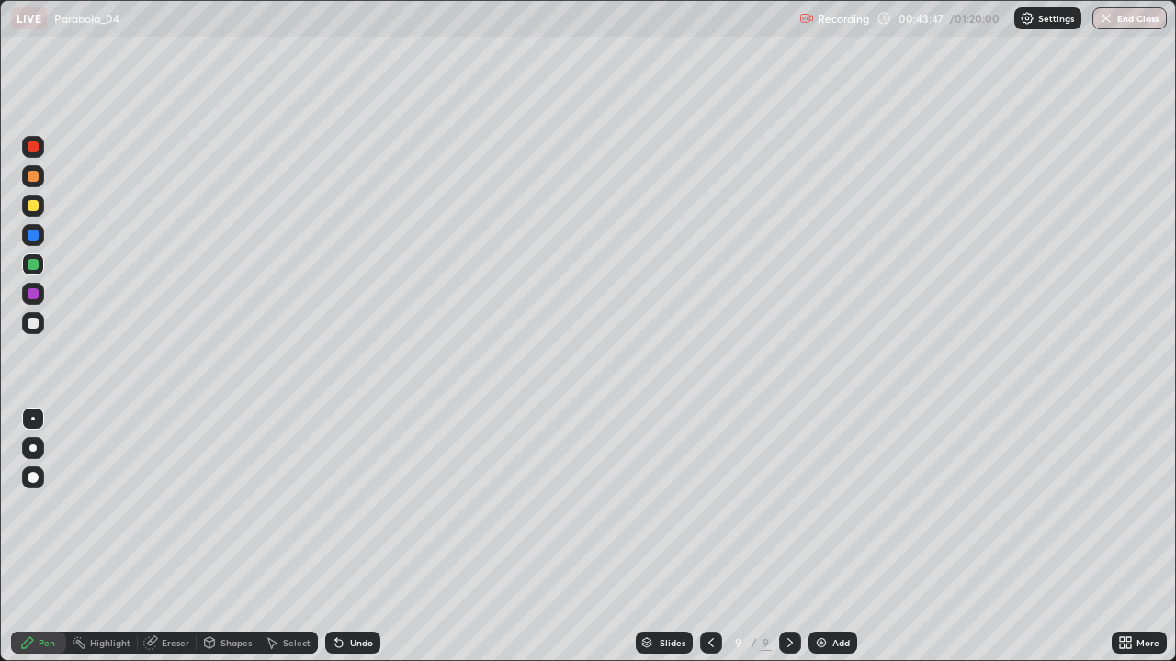
click at [38, 263] on div at bounding box center [33, 264] width 11 height 11
click at [347, 536] on div "Undo" at bounding box center [352, 643] width 55 height 22
click at [353, 536] on div "Undo" at bounding box center [352, 643] width 55 height 22
click at [352, 536] on div "Undo" at bounding box center [361, 642] width 23 height 9
click at [35, 237] on div at bounding box center [33, 235] width 11 height 11
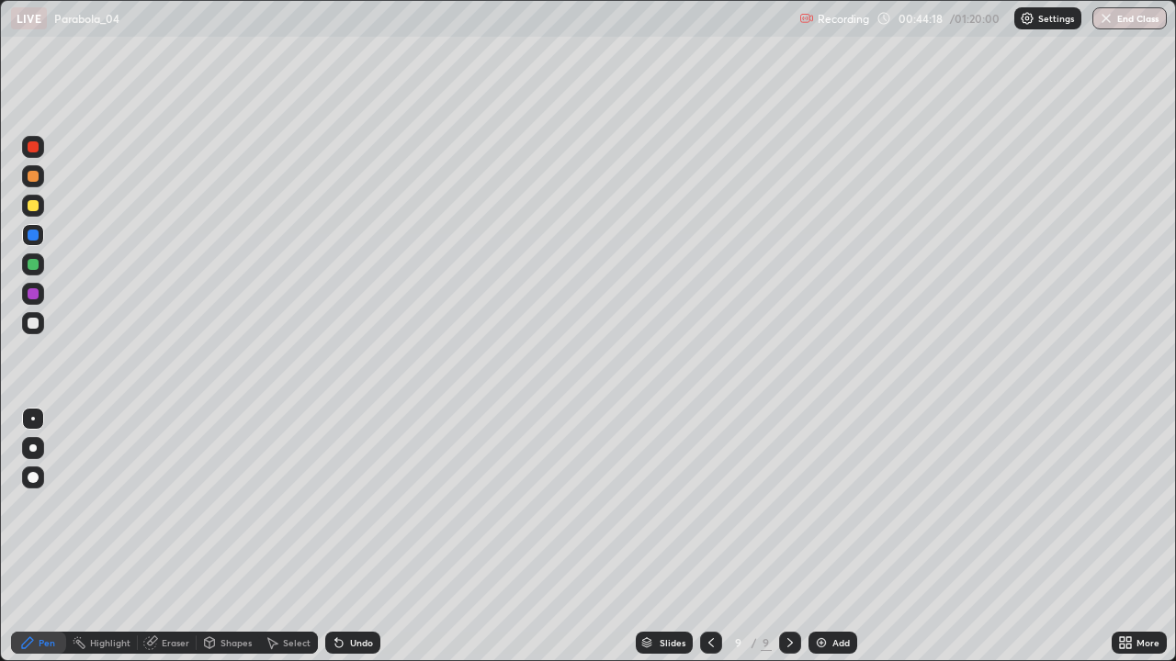
click at [36, 180] on div at bounding box center [33, 176] width 11 height 11
click at [709, 536] on icon at bounding box center [711, 643] width 15 height 15
click at [784, 536] on div at bounding box center [790, 643] width 22 height 22
click at [849, 536] on div "Add" at bounding box center [832, 643] width 49 height 22
click at [37, 203] on div at bounding box center [33, 205] width 11 height 11
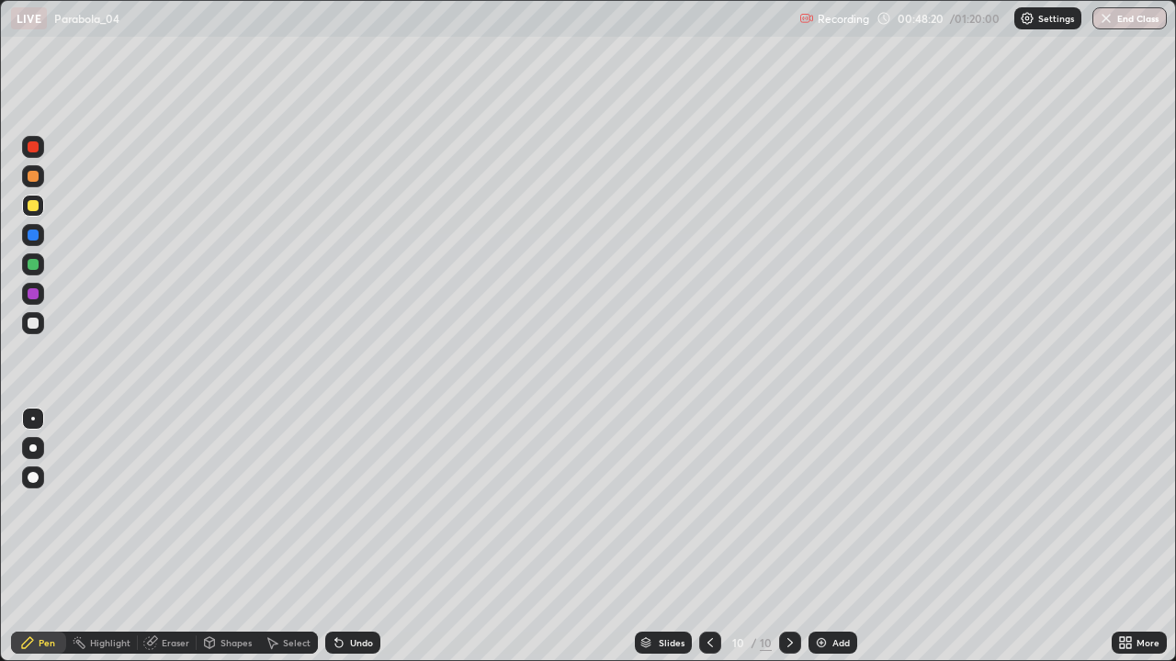
click at [37, 323] on div at bounding box center [33, 323] width 11 height 11
click at [224, 536] on div "Shapes" at bounding box center [235, 642] width 31 height 9
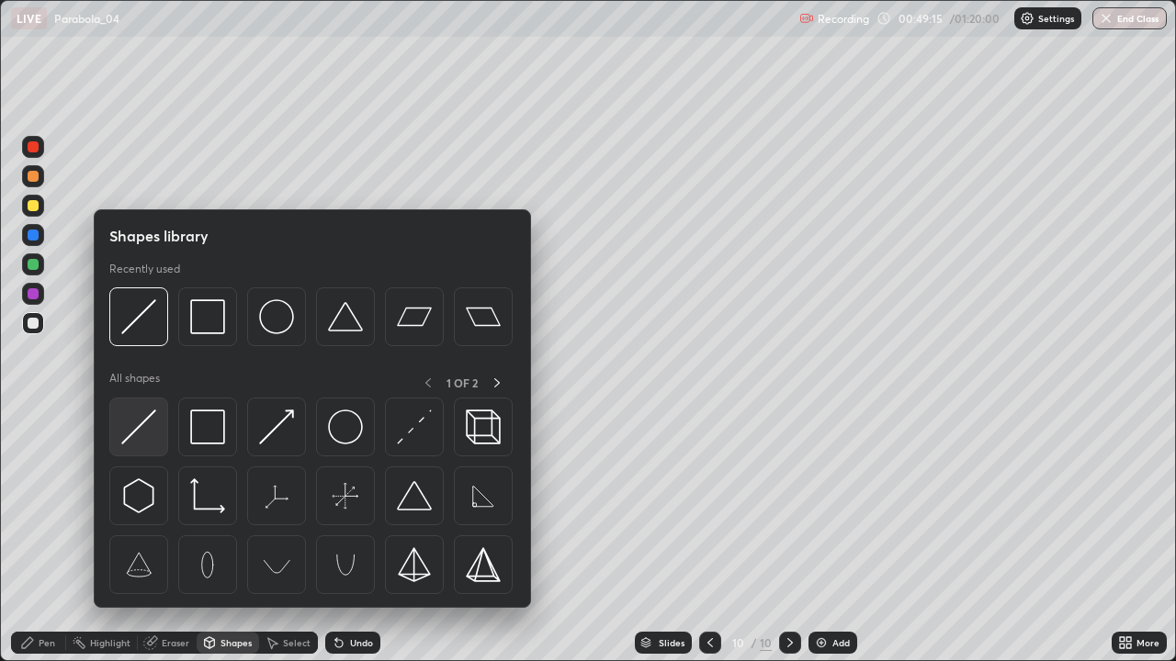
click at [140, 433] on img at bounding box center [138, 427] width 35 height 35
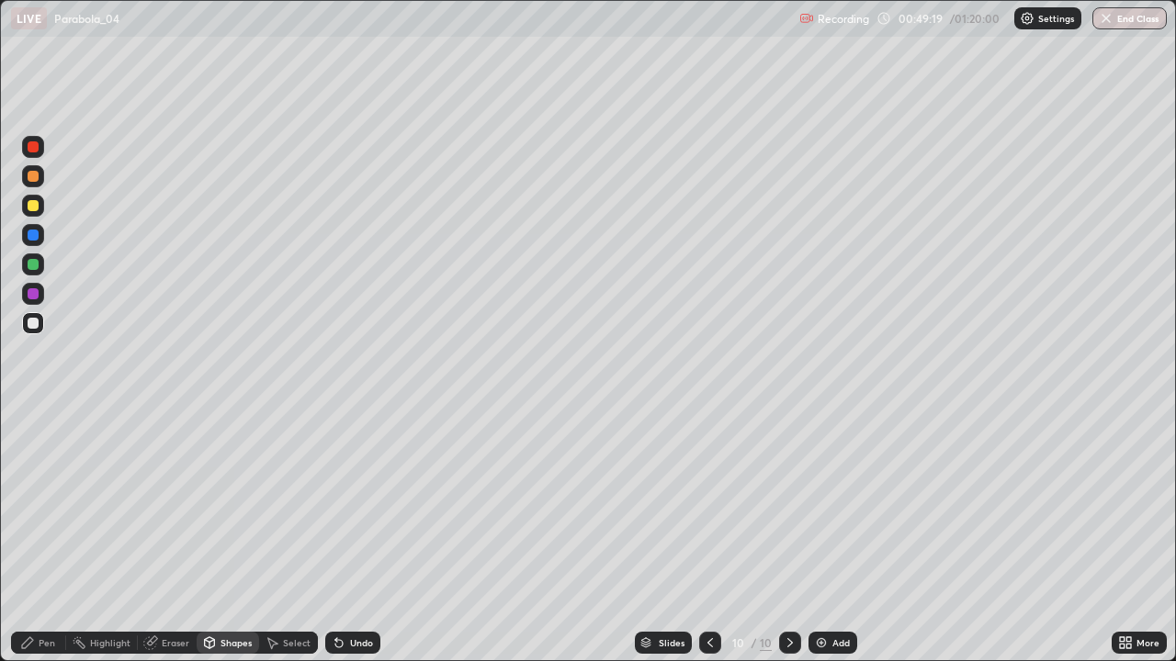
click at [32, 201] on div at bounding box center [33, 205] width 11 height 11
click at [42, 536] on div "Pen" at bounding box center [47, 642] width 17 height 9
click at [35, 235] on div at bounding box center [33, 235] width 11 height 11
click at [237, 536] on div "Shapes" at bounding box center [235, 642] width 31 height 9
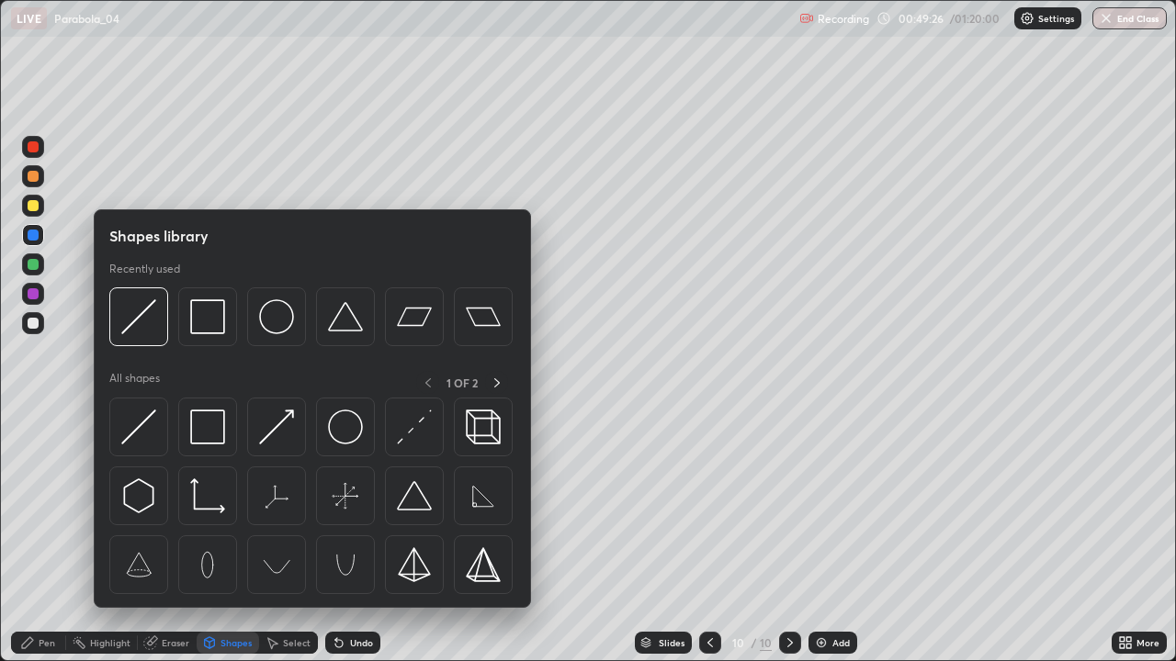
click at [231, 536] on div "Shapes" at bounding box center [235, 642] width 31 height 9
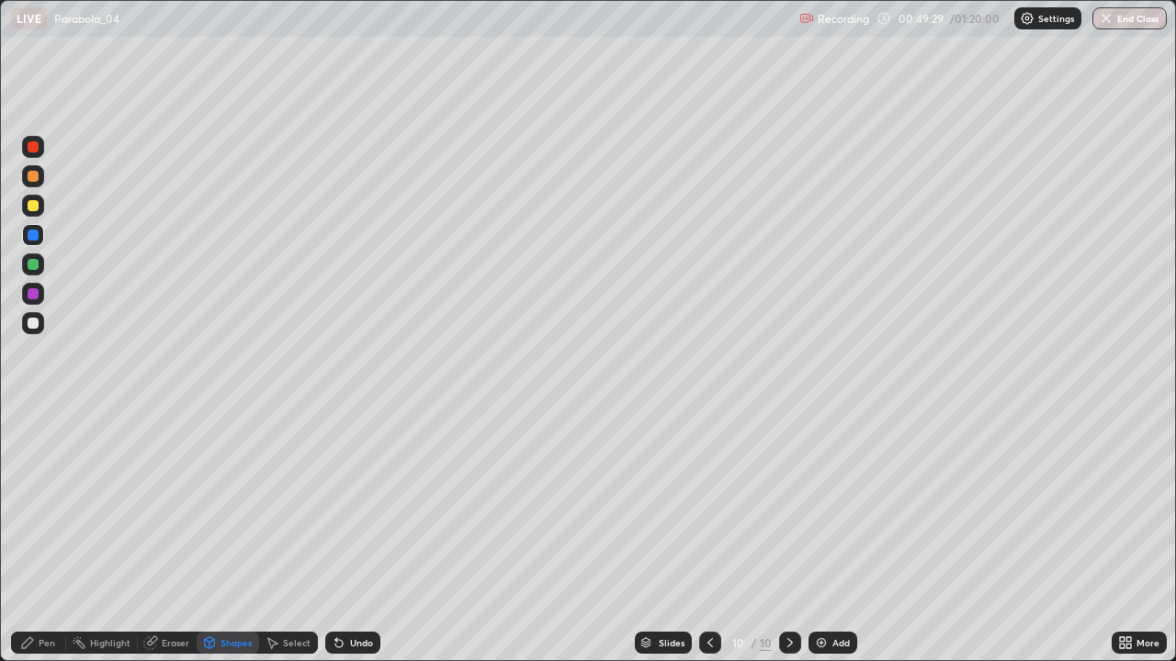
click at [40, 536] on div "Pen" at bounding box center [38, 643] width 55 height 22
click at [33, 323] on div at bounding box center [33, 323] width 11 height 11
click at [35, 322] on div at bounding box center [33, 323] width 11 height 11
click at [28, 267] on div at bounding box center [33, 264] width 11 height 11
click at [39, 327] on div at bounding box center [33, 323] width 22 height 22
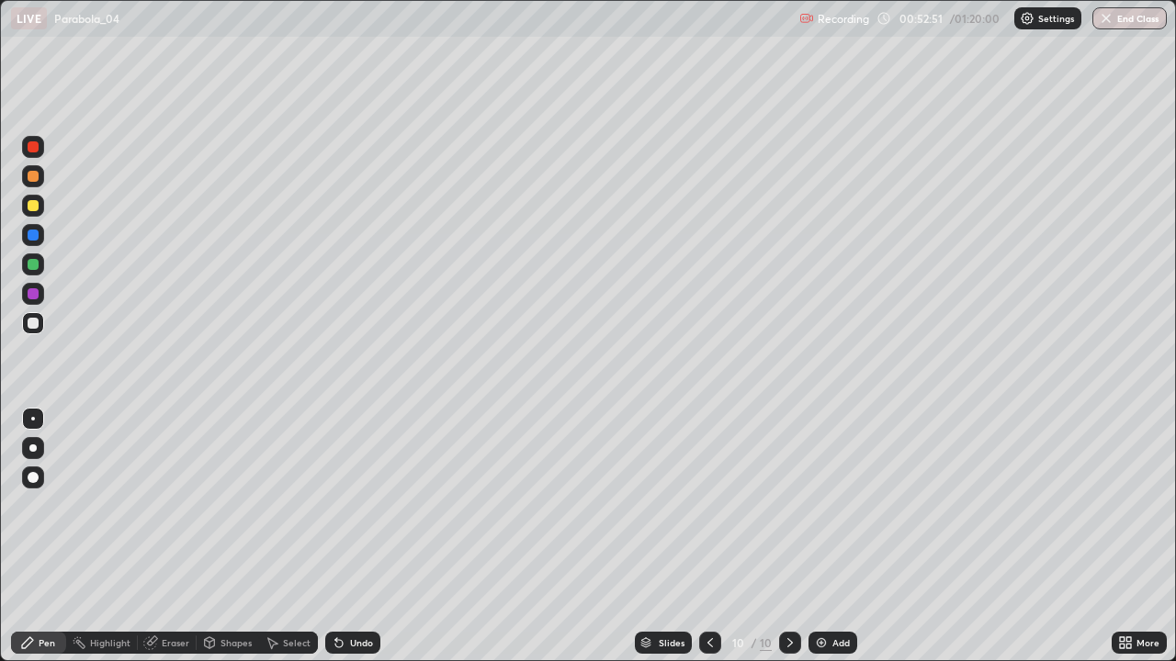
click at [36, 262] on div at bounding box center [33, 264] width 11 height 11
click at [35, 233] on div at bounding box center [33, 235] width 11 height 11
click at [28, 326] on div at bounding box center [33, 323] width 11 height 11
click at [361, 536] on div "Undo" at bounding box center [361, 642] width 23 height 9
click at [357, 536] on div "Undo" at bounding box center [361, 642] width 23 height 9
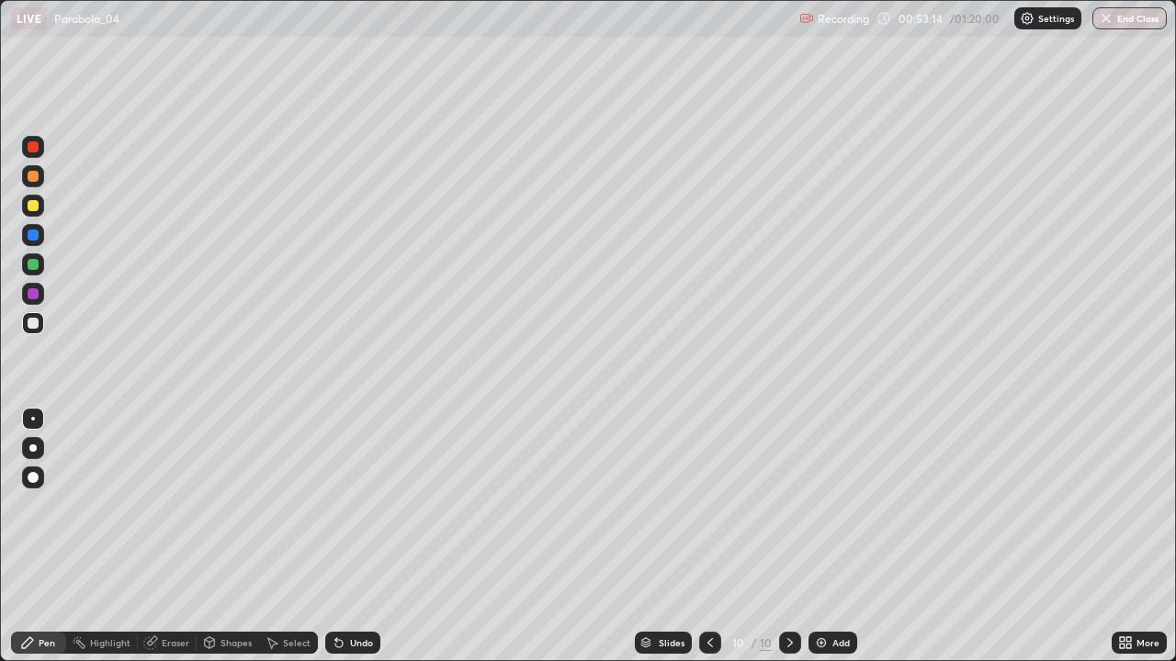
click at [358, 536] on div "Undo" at bounding box center [361, 642] width 23 height 9
click at [355, 536] on div "Undo" at bounding box center [361, 642] width 23 height 9
click at [350, 536] on div "Undo" at bounding box center [361, 642] width 23 height 9
click at [362, 536] on div "Undo" at bounding box center [361, 642] width 23 height 9
click at [28, 175] on div at bounding box center [33, 176] width 11 height 11
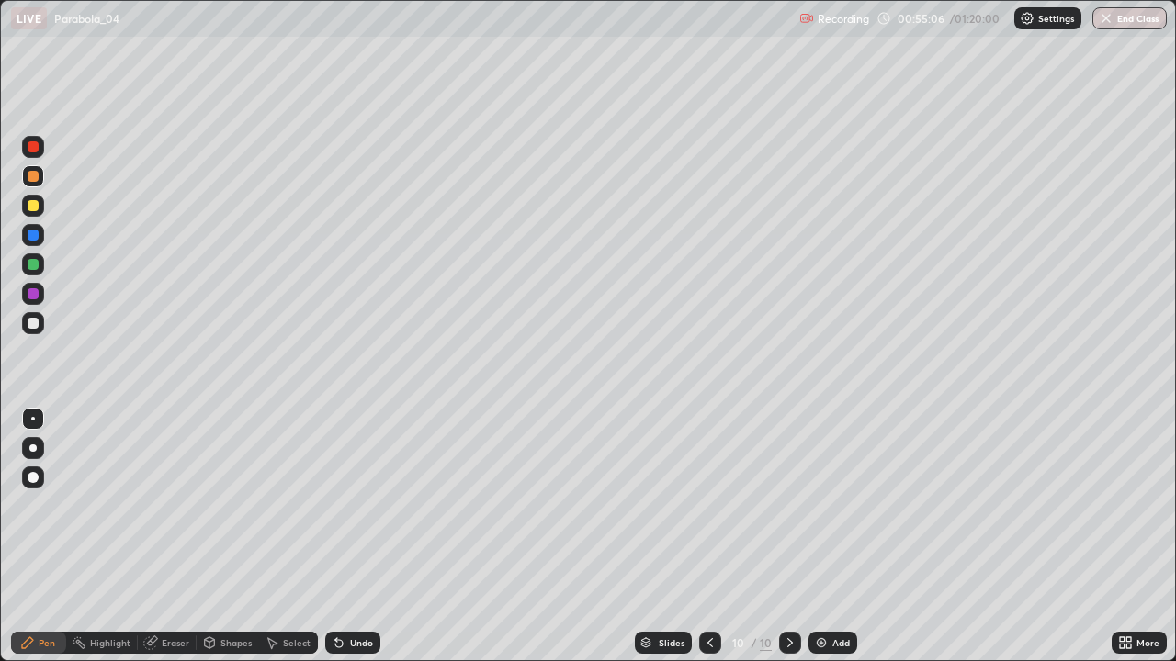
click at [34, 323] on div at bounding box center [33, 323] width 11 height 11
click at [32, 265] on div at bounding box center [33, 264] width 11 height 11
click at [29, 316] on div at bounding box center [33, 323] width 22 height 22
click at [32, 235] on div at bounding box center [33, 235] width 11 height 11
click at [838, 536] on div "Add" at bounding box center [840, 642] width 17 height 9
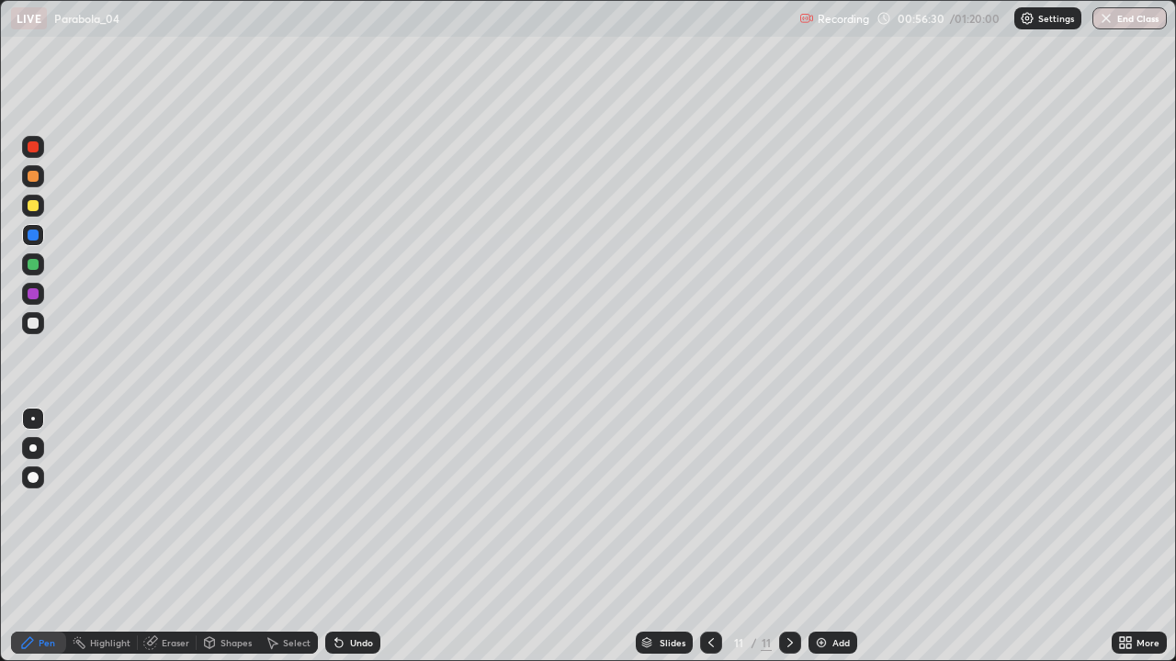
click at [31, 324] on div at bounding box center [33, 323] width 11 height 11
click at [708, 536] on icon at bounding box center [711, 643] width 15 height 15
click at [788, 536] on icon at bounding box center [789, 643] width 15 height 15
click at [713, 536] on icon at bounding box center [711, 643] width 15 height 15
click at [788, 536] on icon at bounding box center [789, 643] width 15 height 15
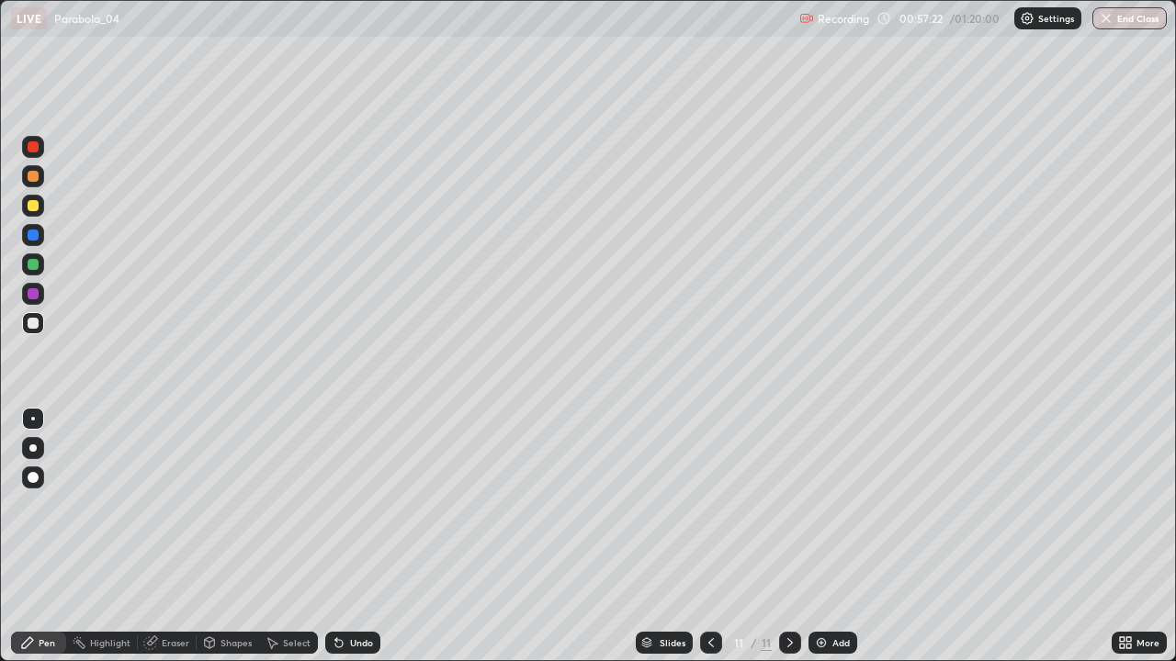
click at [375, 536] on div "Undo" at bounding box center [352, 643] width 55 height 22
click at [366, 536] on div "Undo" at bounding box center [352, 643] width 55 height 22
click at [363, 536] on div "Undo" at bounding box center [352, 643] width 55 height 22
click at [360, 536] on div "Undo" at bounding box center [352, 643] width 55 height 22
click at [356, 536] on div "Undo" at bounding box center [352, 643] width 55 height 22
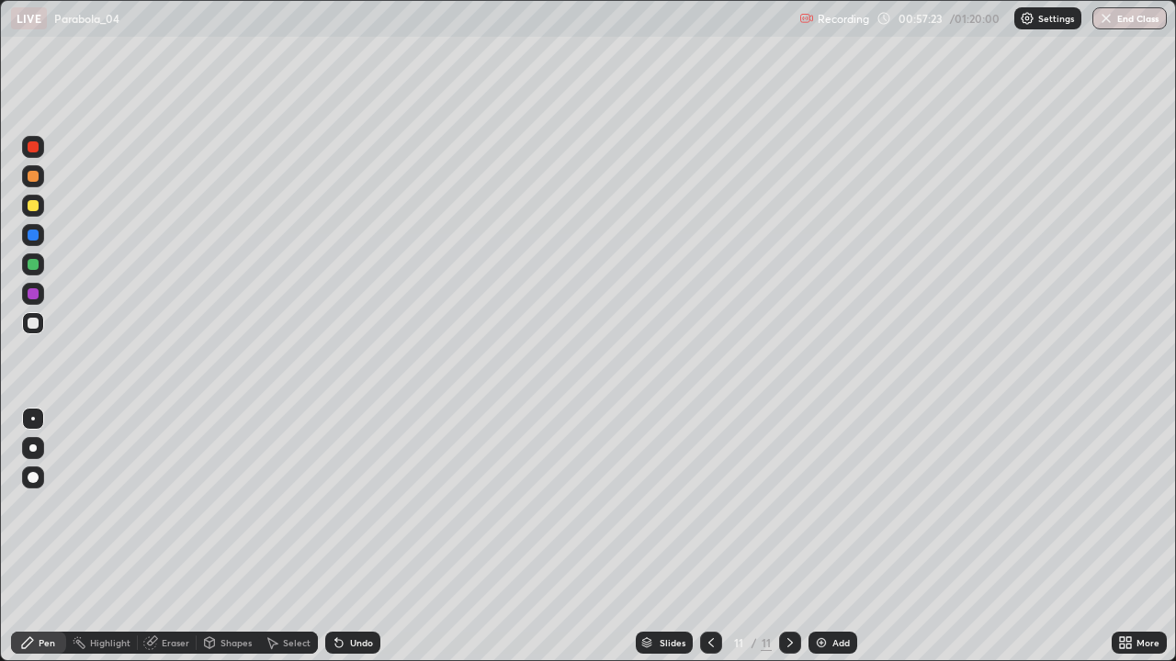
click at [349, 536] on div "Undo" at bounding box center [352, 643] width 55 height 22
click at [351, 536] on div "Undo" at bounding box center [352, 643] width 55 height 22
click at [358, 536] on div "Undo" at bounding box center [352, 643] width 55 height 22
click at [355, 536] on div "Undo" at bounding box center [361, 642] width 23 height 9
click at [351, 536] on div "Undo" at bounding box center [361, 642] width 23 height 9
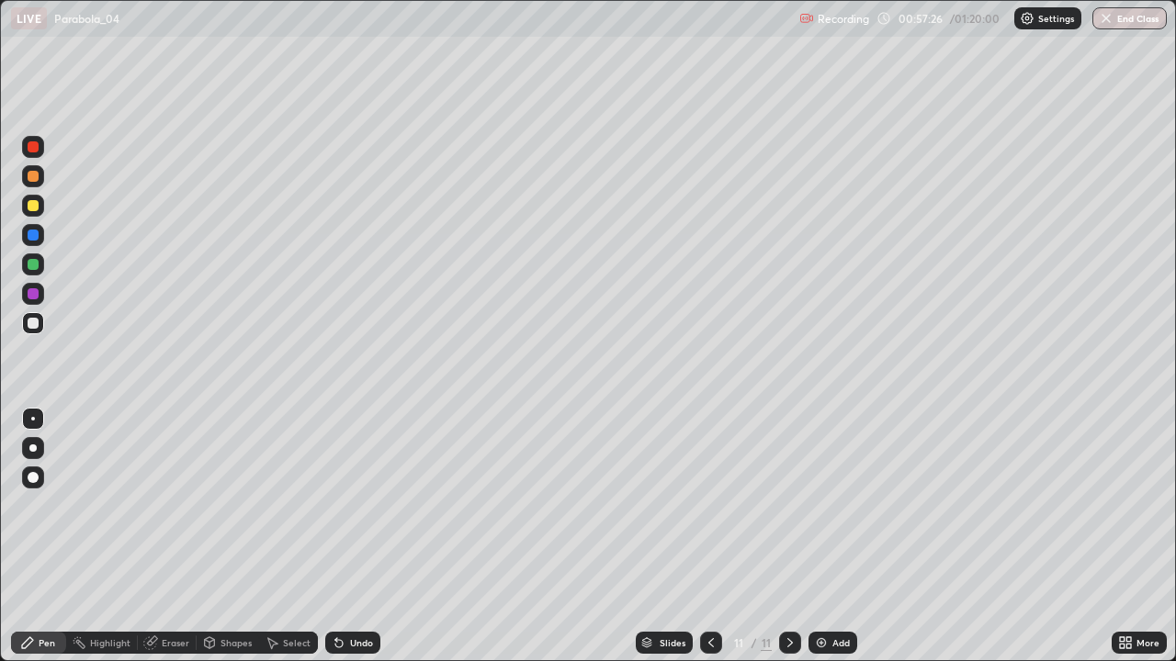
click at [356, 536] on div "Undo" at bounding box center [361, 642] width 23 height 9
click at [711, 536] on icon at bounding box center [711, 643] width 15 height 15
click at [788, 536] on icon at bounding box center [789, 643] width 15 height 15
click at [37, 203] on div at bounding box center [33, 205] width 11 height 11
click at [842, 536] on div "Add" at bounding box center [840, 642] width 17 height 9
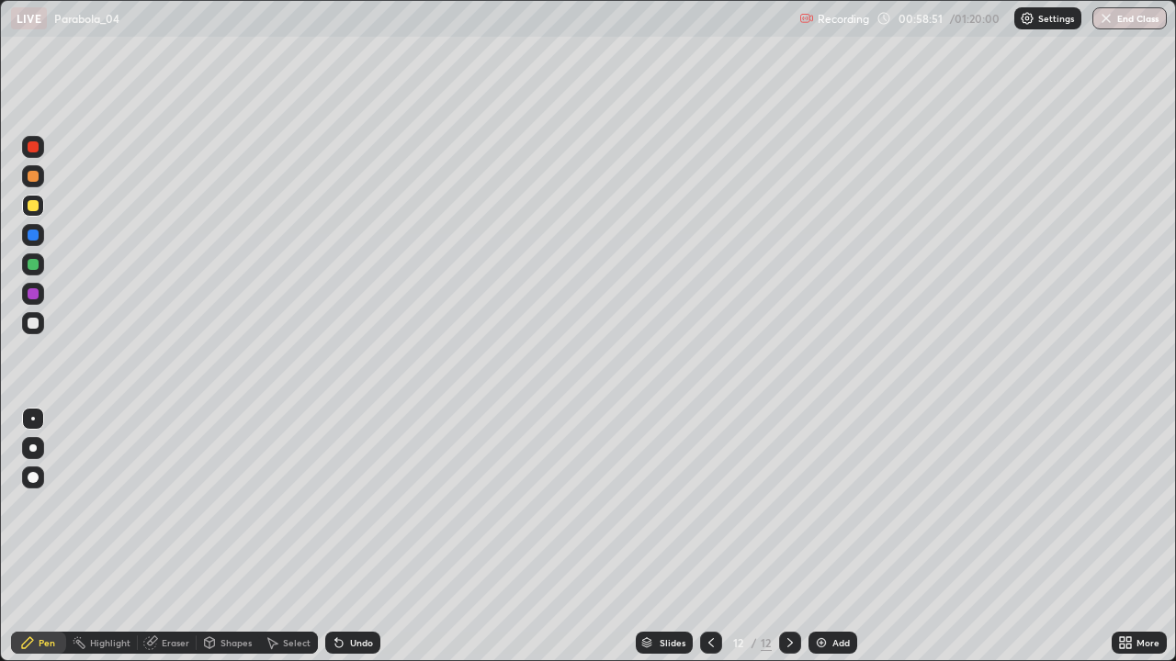
click at [352, 536] on div "Undo" at bounding box center [361, 642] width 23 height 9
click at [356, 536] on div "Undo" at bounding box center [361, 642] width 23 height 9
click at [355, 536] on div "Undo" at bounding box center [361, 642] width 23 height 9
click at [357, 536] on div "Undo" at bounding box center [361, 642] width 23 height 9
click at [353, 536] on div "Undo" at bounding box center [361, 642] width 23 height 9
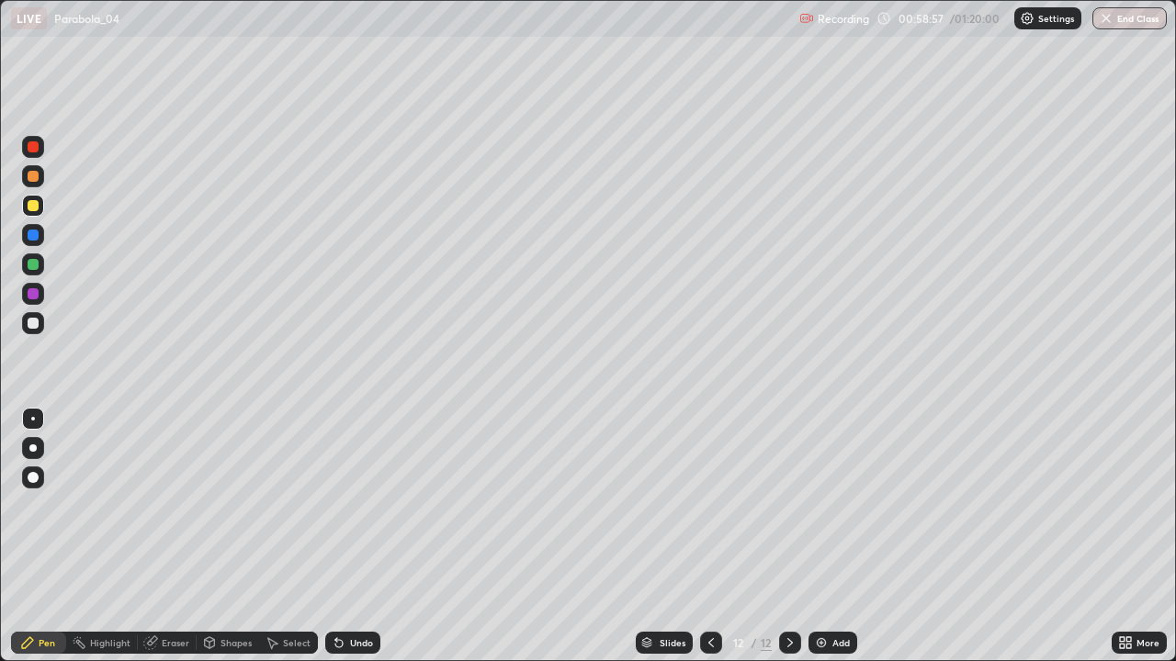
click at [350, 536] on div "Undo" at bounding box center [361, 642] width 23 height 9
click at [351, 536] on div "Undo" at bounding box center [361, 642] width 23 height 9
click at [709, 536] on icon at bounding box center [711, 643] width 15 height 15
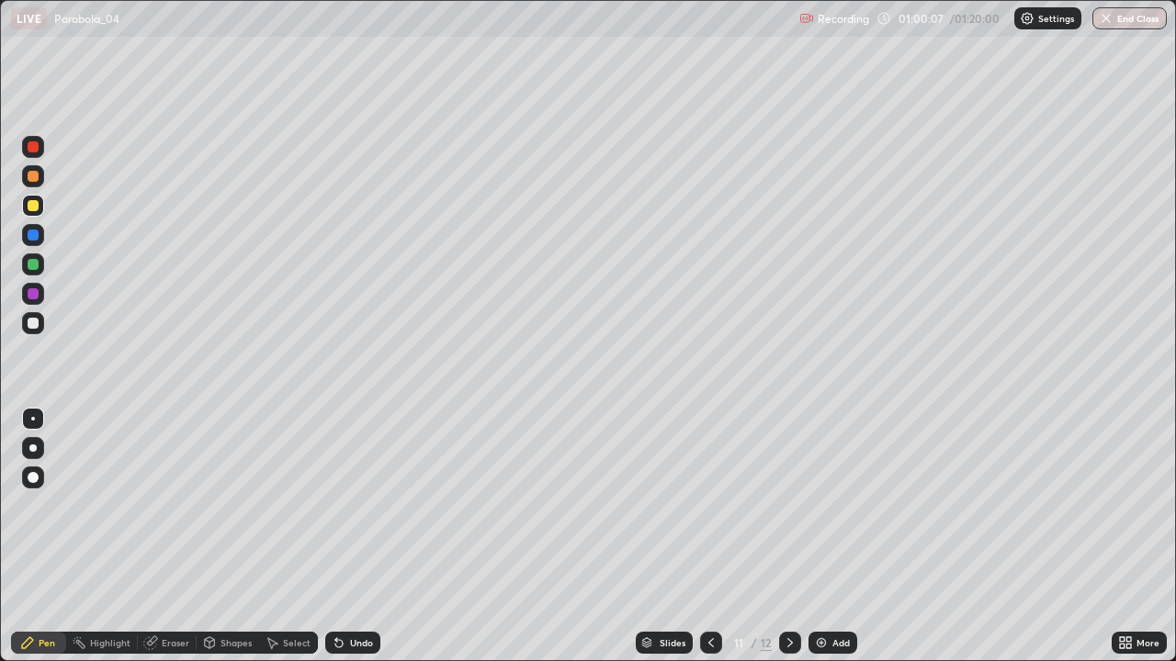
click at [709, 536] on icon at bounding box center [711, 643] width 15 height 15
click at [788, 536] on icon at bounding box center [789, 643] width 15 height 15
click at [790, 536] on icon at bounding box center [789, 643] width 15 height 15
click at [31, 323] on div at bounding box center [33, 323] width 11 height 11
click at [709, 536] on icon at bounding box center [711, 643] width 15 height 15
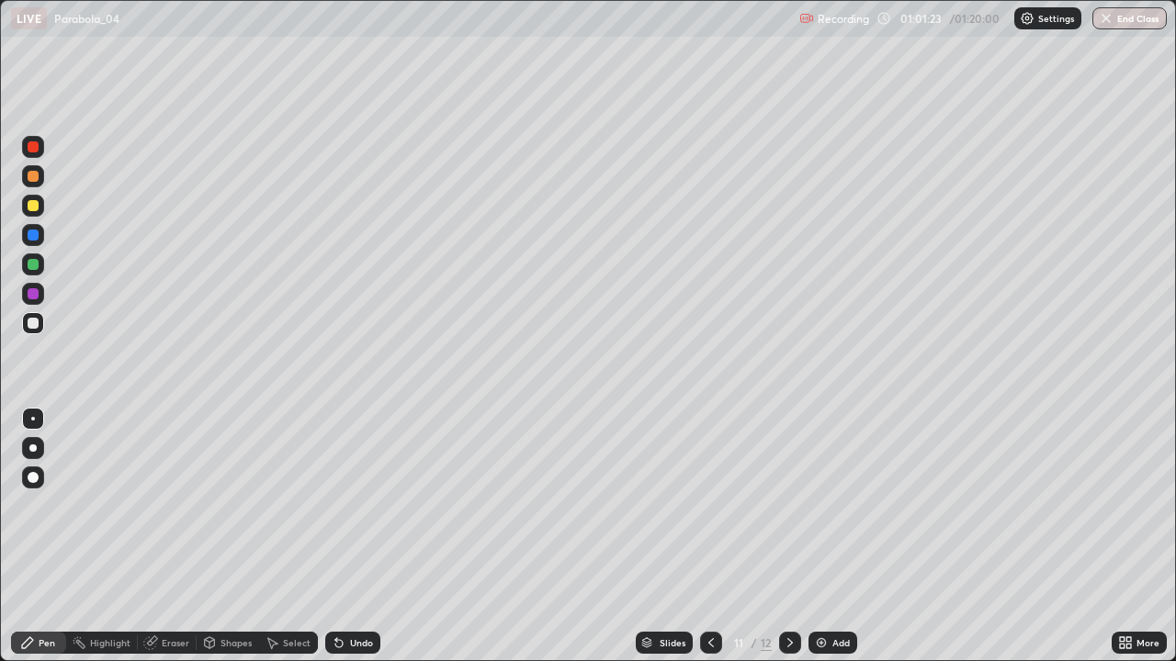
click at [710, 536] on icon at bounding box center [711, 643] width 15 height 15
click at [788, 536] on icon at bounding box center [789, 643] width 15 height 15
click at [779, 536] on div at bounding box center [790, 643] width 22 height 22
click at [33, 207] on div at bounding box center [33, 205] width 11 height 11
click at [35, 323] on div at bounding box center [33, 323] width 11 height 11
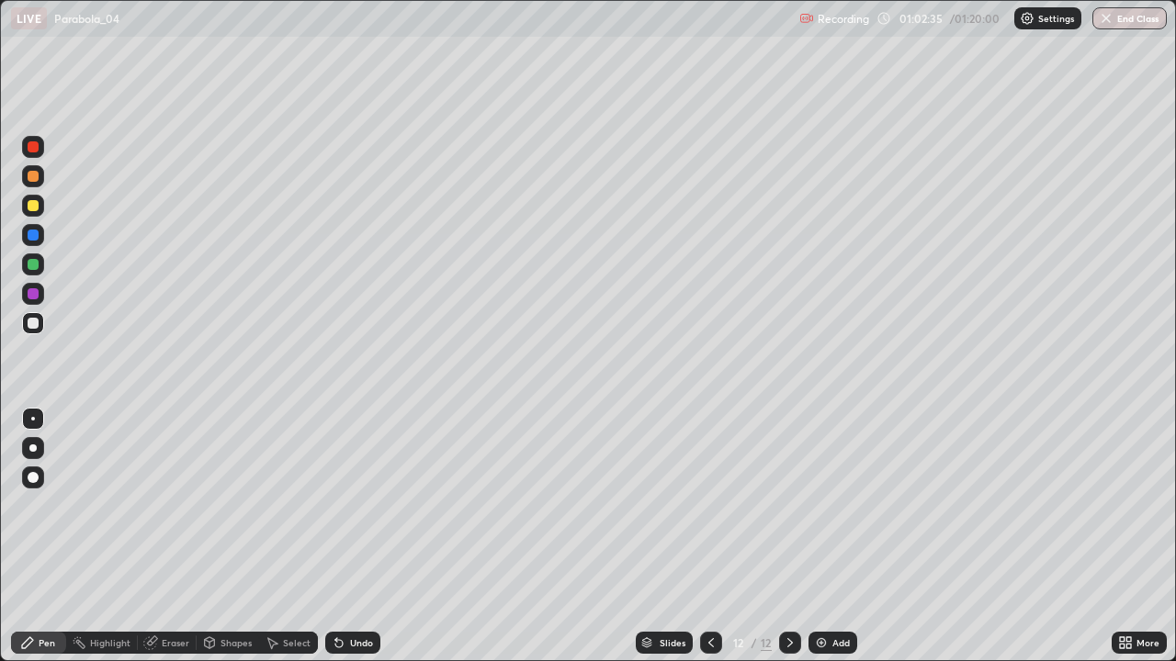
click at [33, 204] on div at bounding box center [33, 205] width 11 height 11
click at [34, 266] on div at bounding box center [33, 264] width 11 height 11
click at [29, 234] on div at bounding box center [33, 235] width 11 height 11
click at [852, 536] on div "Add" at bounding box center [832, 643] width 49 height 22
click at [31, 204] on div at bounding box center [33, 205] width 11 height 11
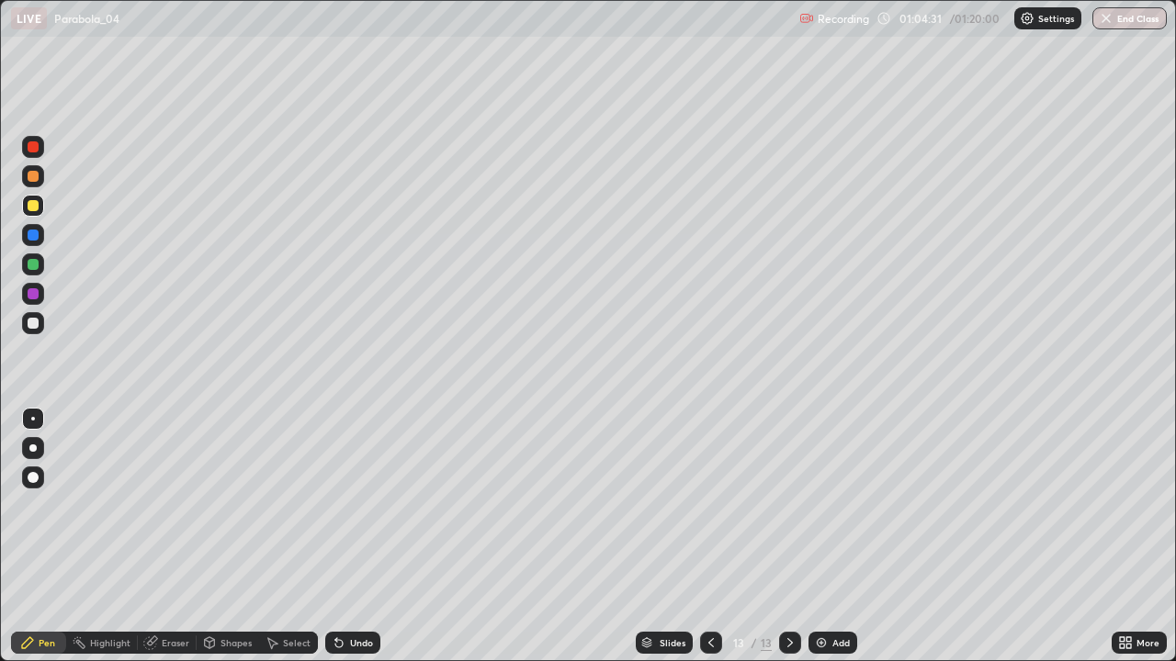
click at [347, 536] on div "Undo" at bounding box center [352, 643] width 55 height 22
click at [344, 536] on div "Undo" at bounding box center [352, 643] width 55 height 22
click at [335, 536] on icon at bounding box center [338, 643] width 7 height 7
click at [343, 536] on div "Undo" at bounding box center [352, 643] width 55 height 22
click at [231, 536] on div "Shapes" at bounding box center [235, 642] width 31 height 9
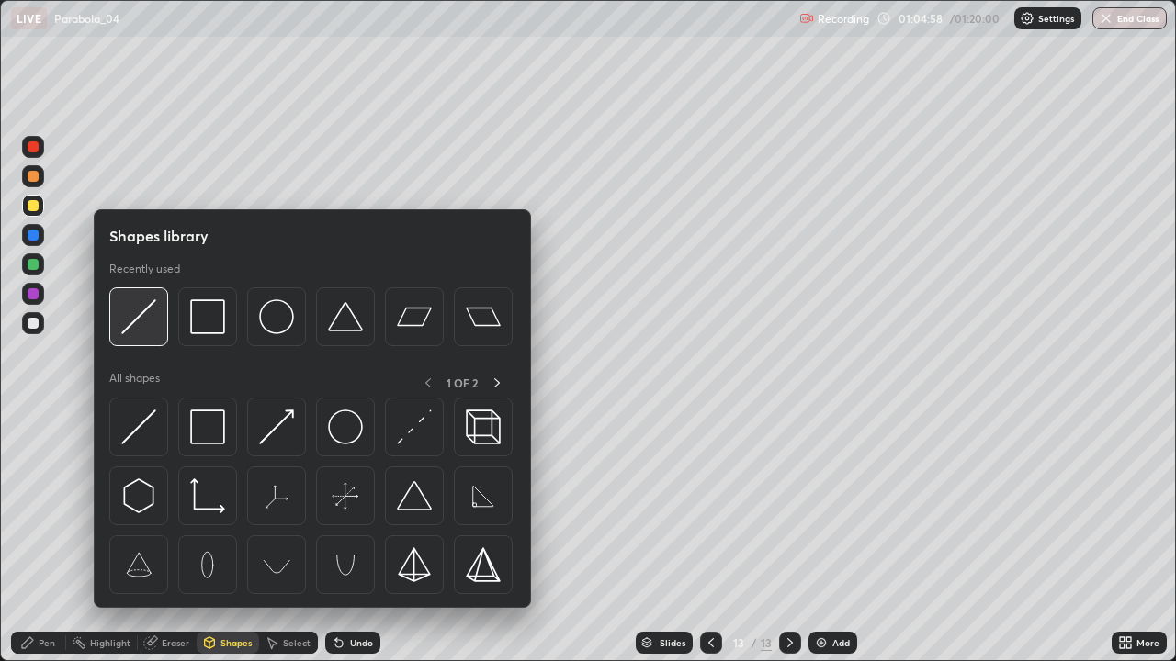
click at [152, 316] on img at bounding box center [138, 316] width 35 height 35
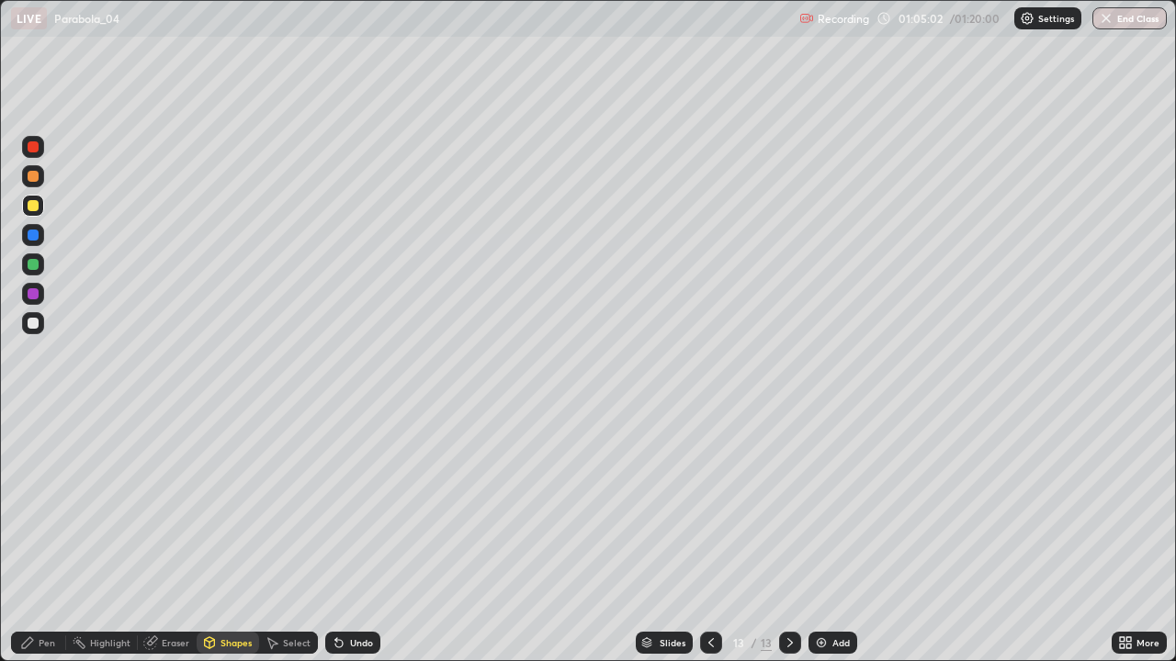
click at [34, 321] on div at bounding box center [33, 323] width 11 height 11
click at [37, 536] on div "Pen" at bounding box center [38, 643] width 55 height 22
click at [363, 536] on div "Undo" at bounding box center [352, 643] width 55 height 22
click at [33, 238] on div at bounding box center [33, 235] width 11 height 11
click at [233, 536] on div "Shapes" at bounding box center [235, 642] width 31 height 9
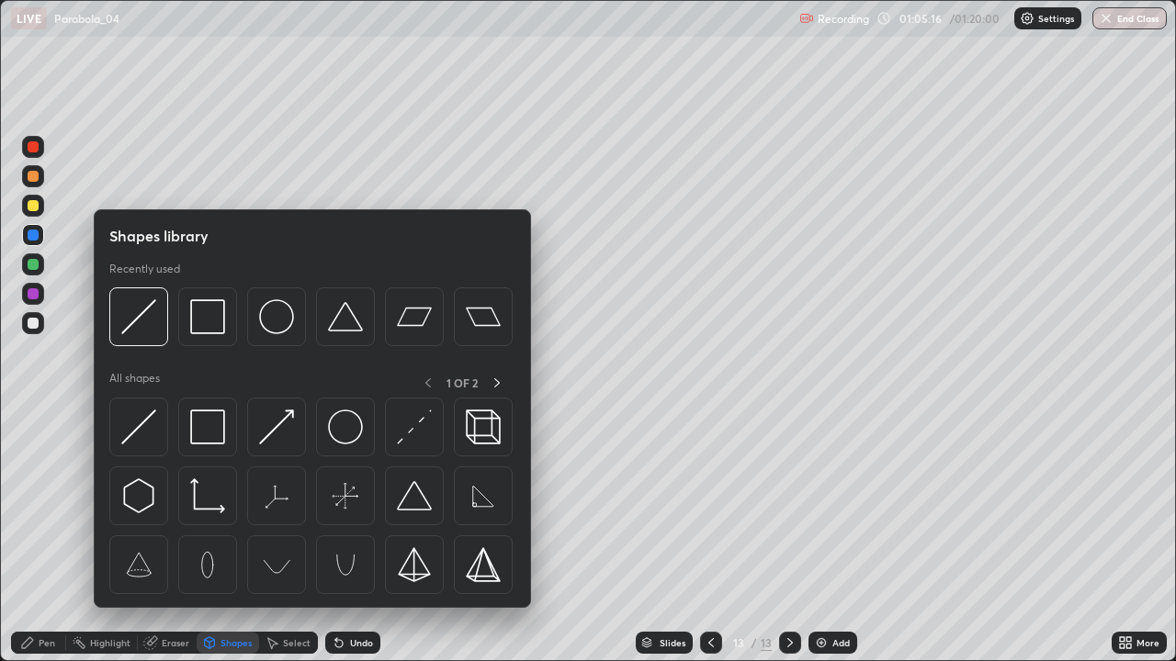
click at [31, 263] on div at bounding box center [33, 264] width 11 height 11
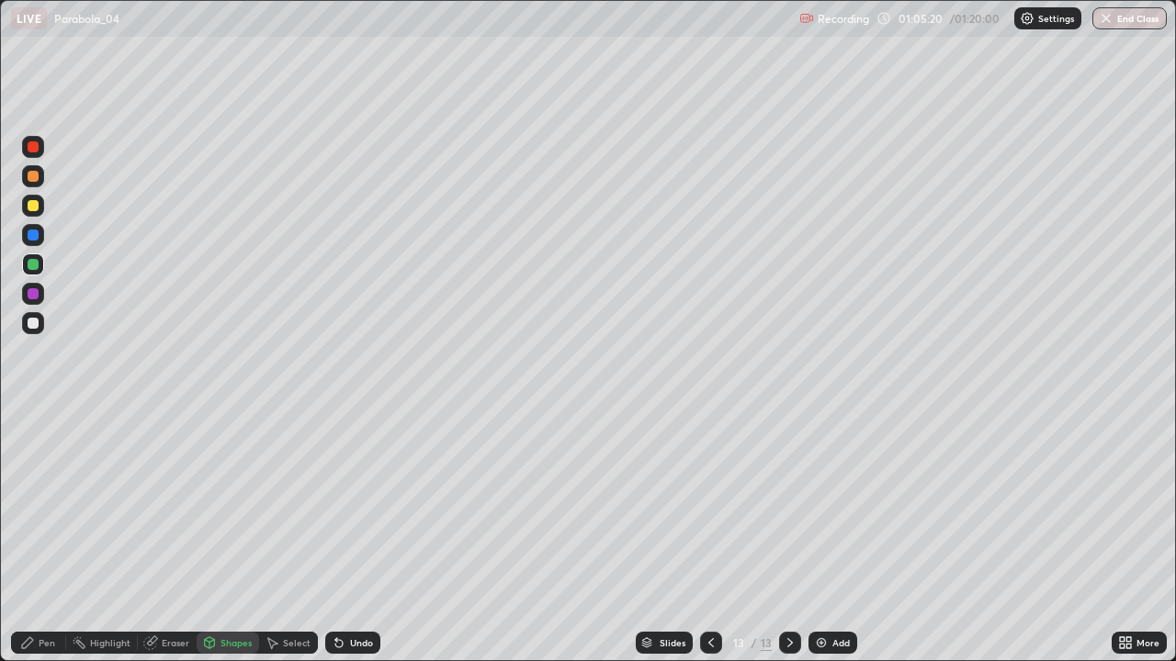
click at [33, 536] on icon at bounding box center [27, 643] width 15 height 15
click at [358, 536] on div "Undo" at bounding box center [352, 643] width 55 height 22
click at [34, 319] on div at bounding box center [33, 323] width 11 height 11
click at [32, 324] on div at bounding box center [33, 323] width 11 height 11
click at [355, 536] on div "Undo" at bounding box center [361, 642] width 23 height 9
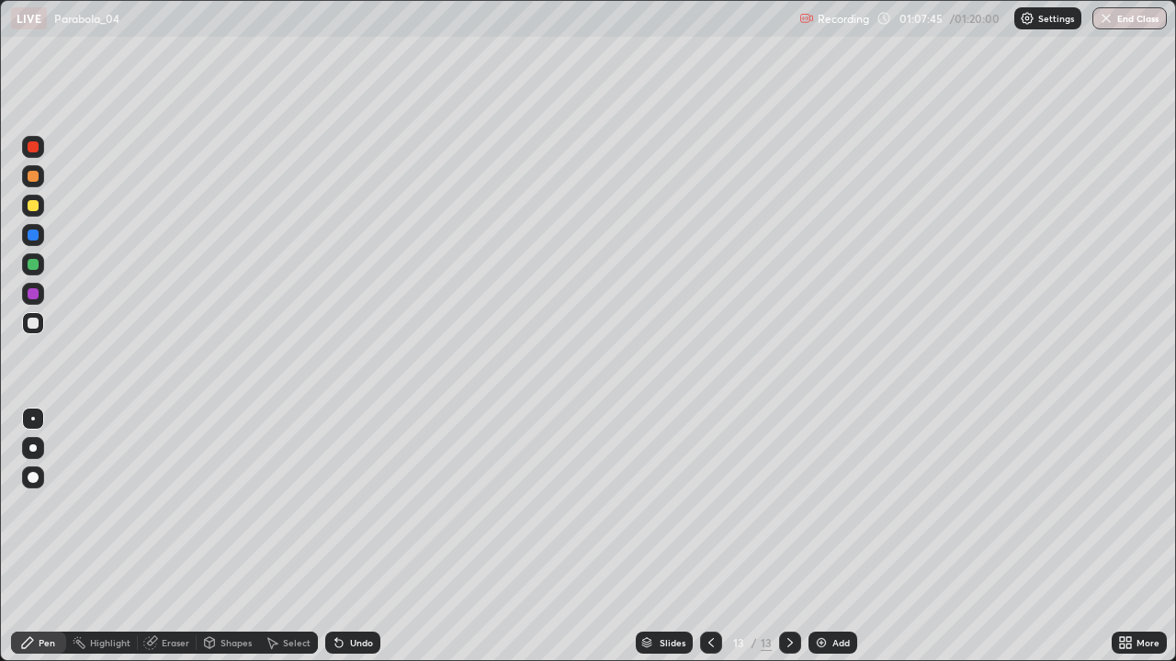
click at [29, 261] on div at bounding box center [33, 264] width 11 height 11
click at [36, 321] on div at bounding box center [33, 323] width 11 height 11
click at [350, 536] on div "Undo" at bounding box center [361, 642] width 23 height 9
click at [360, 536] on div "Undo" at bounding box center [361, 642] width 23 height 9
click at [354, 536] on div "Undo" at bounding box center [361, 642] width 23 height 9
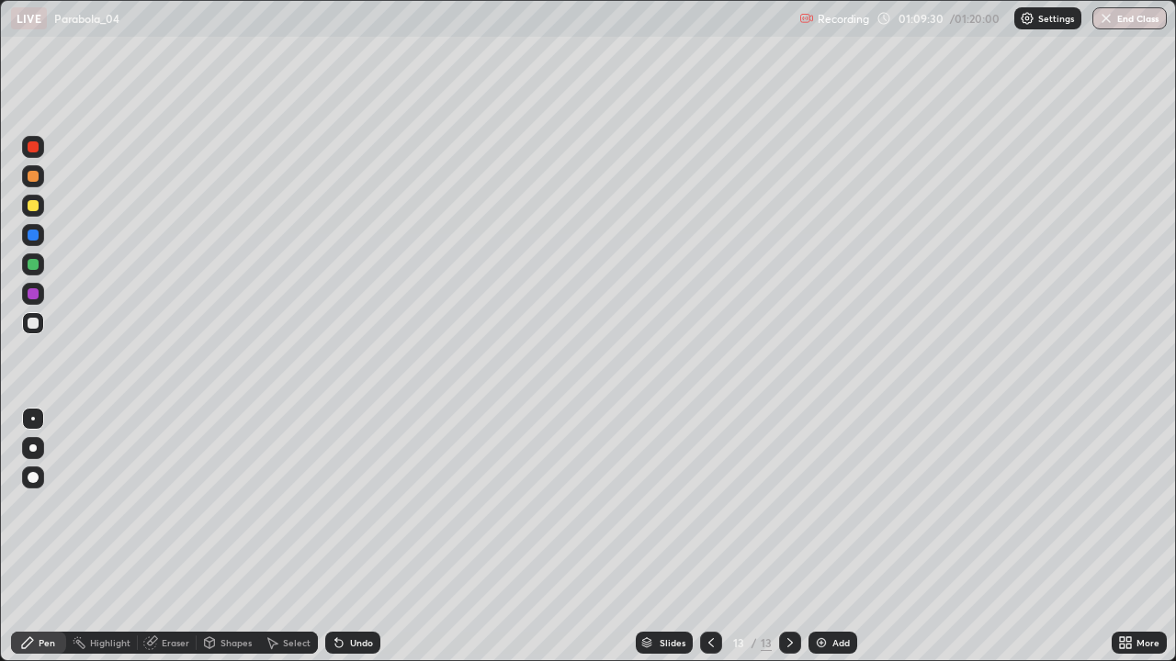
click at [349, 536] on div "Undo" at bounding box center [352, 643] width 55 height 22
click at [344, 536] on div "Undo" at bounding box center [352, 643] width 55 height 22
click at [343, 536] on icon at bounding box center [339, 643] width 15 height 15
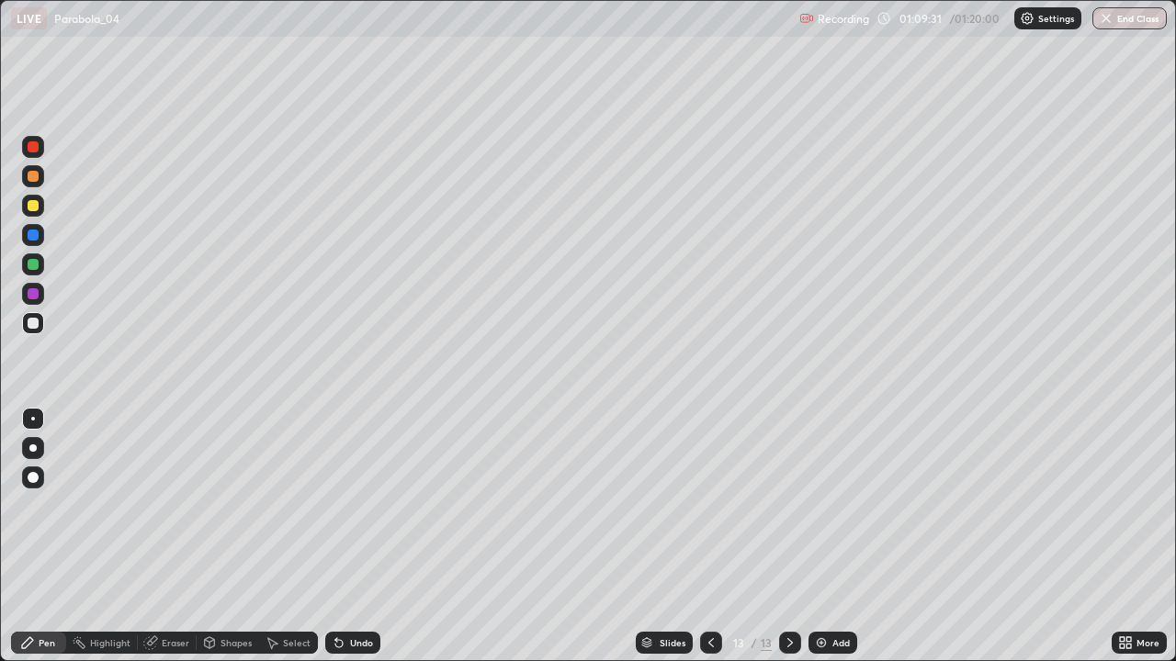
click at [337, 536] on div "Undo" at bounding box center [352, 643] width 55 height 22
click at [169, 536] on div "Eraser" at bounding box center [176, 642] width 28 height 9
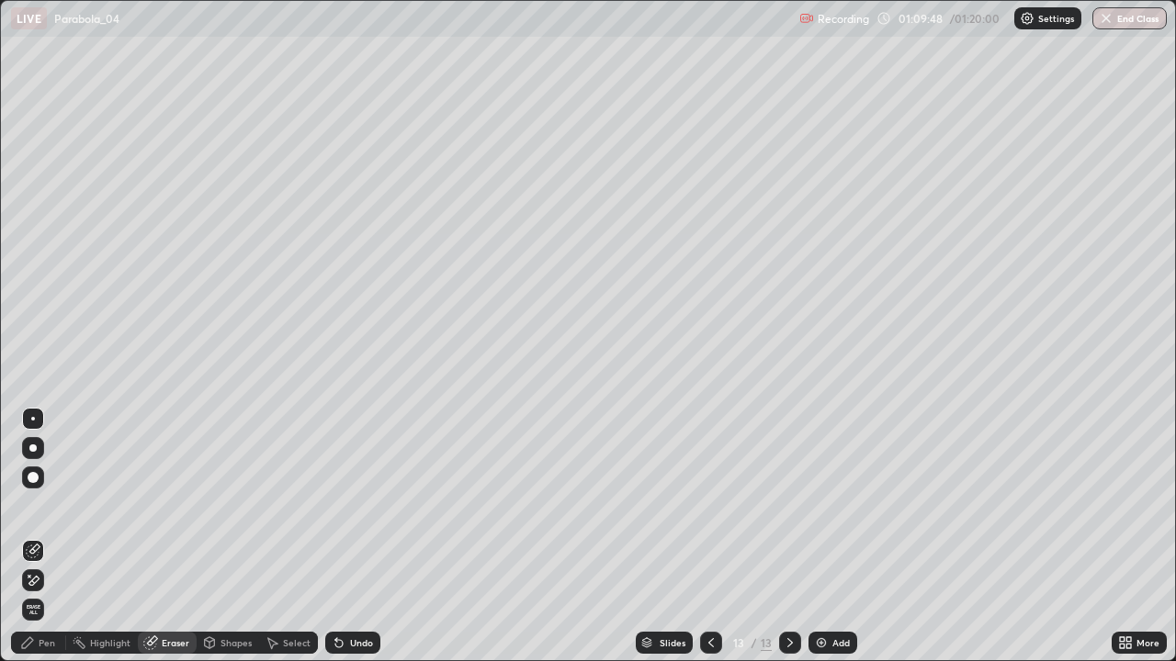
click at [358, 536] on div "Undo" at bounding box center [361, 642] width 23 height 9
click at [346, 536] on div "Undo" at bounding box center [352, 643] width 55 height 22
click at [336, 536] on icon at bounding box center [338, 643] width 7 height 7
click at [337, 536] on div "Undo" at bounding box center [352, 643] width 55 height 22
click at [336, 536] on icon at bounding box center [338, 643] width 7 height 7
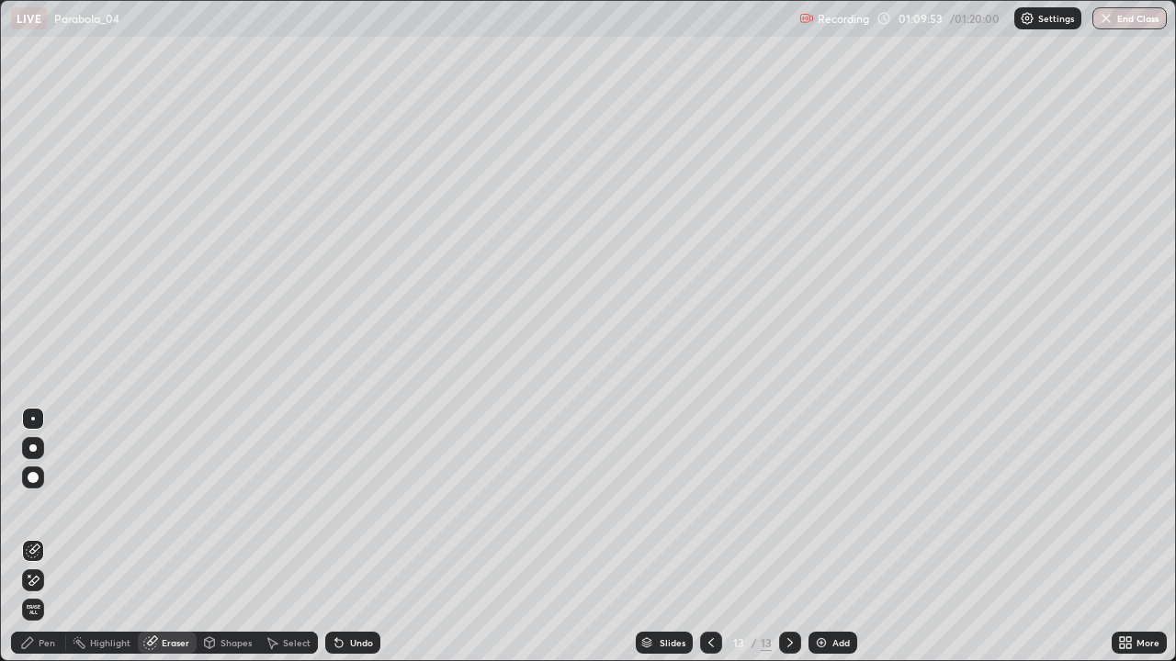
click at [356, 536] on div "Undo" at bounding box center [361, 642] width 23 height 9
click at [37, 536] on div "Pen" at bounding box center [38, 643] width 55 height 22
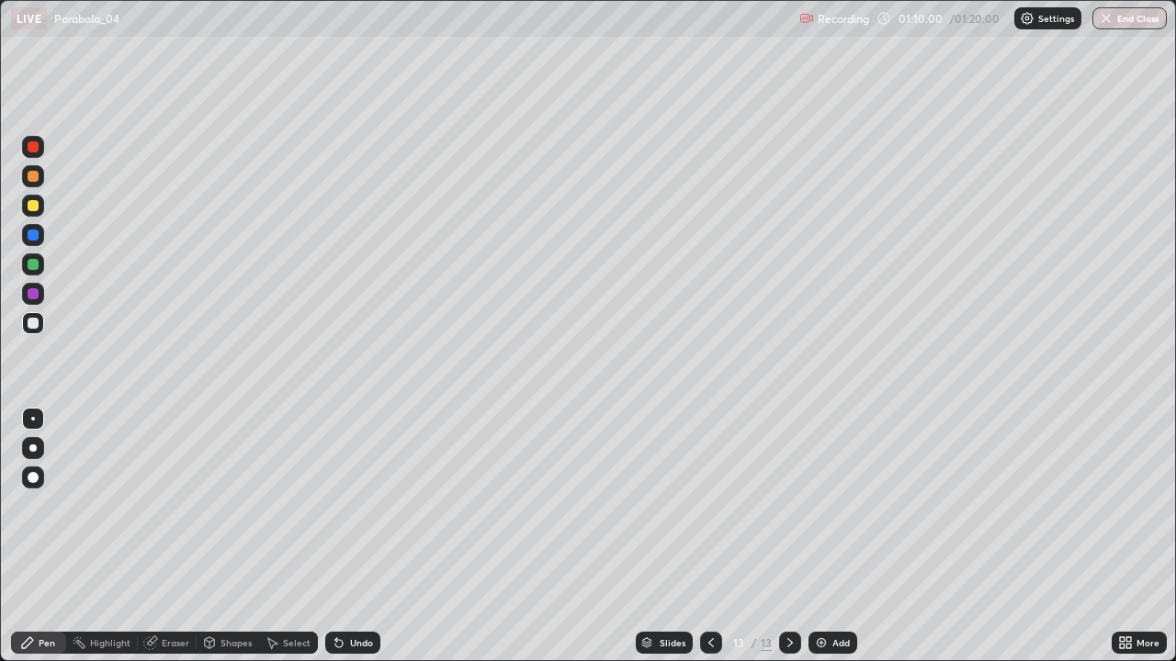
click at [350, 536] on div "Undo" at bounding box center [352, 643] width 55 height 22
click at [360, 536] on div "Undo" at bounding box center [361, 642] width 23 height 9
click at [359, 536] on div "Undo" at bounding box center [352, 643] width 55 height 22
click at [353, 536] on div "Undo" at bounding box center [352, 643] width 55 height 22
click at [357, 536] on div "Undo" at bounding box center [361, 642] width 23 height 9
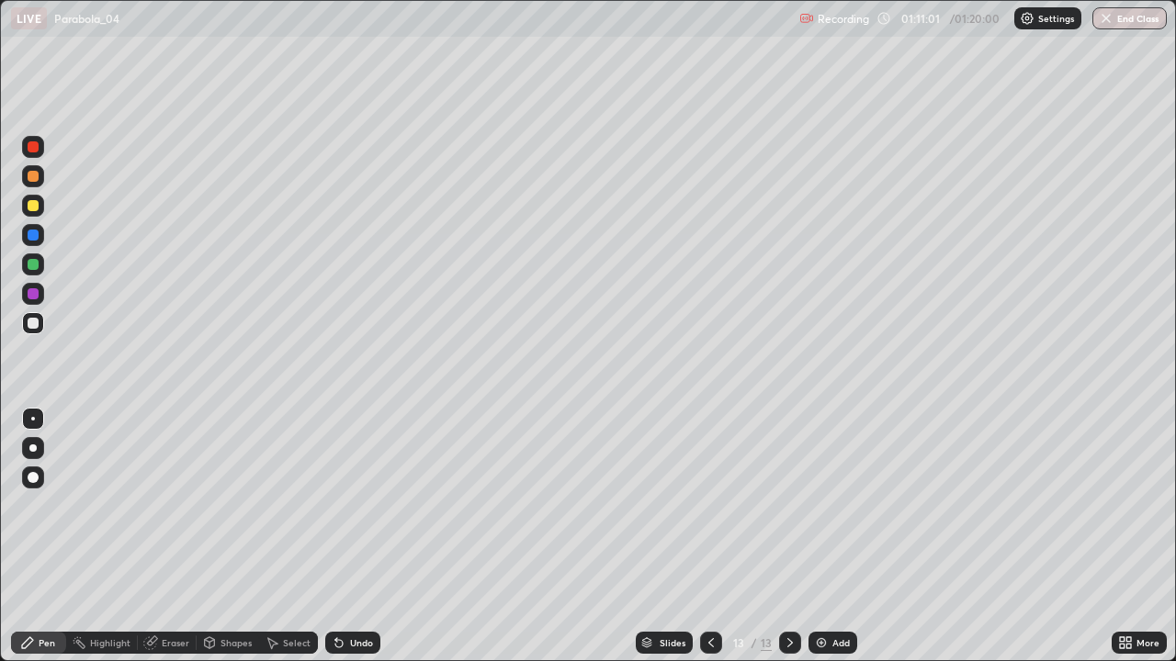
click at [169, 536] on div "Eraser" at bounding box center [176, 642] width 28 height 9
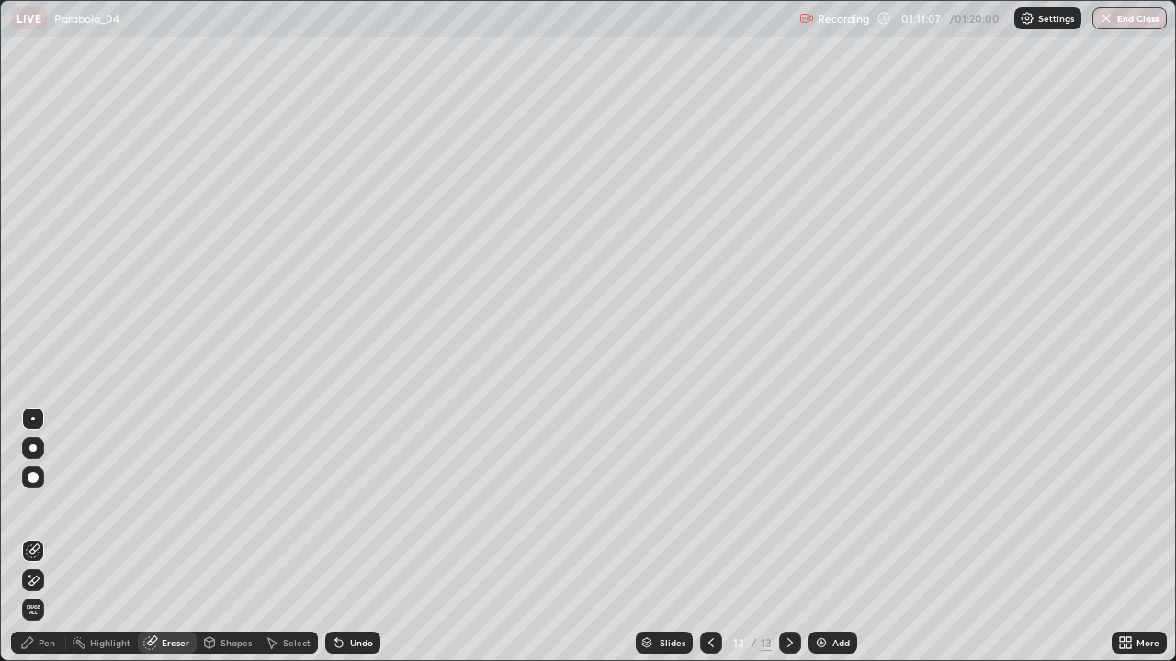
click at [47, 536] on div "Pen" at bounding box center [47, 642] width 17 height 9
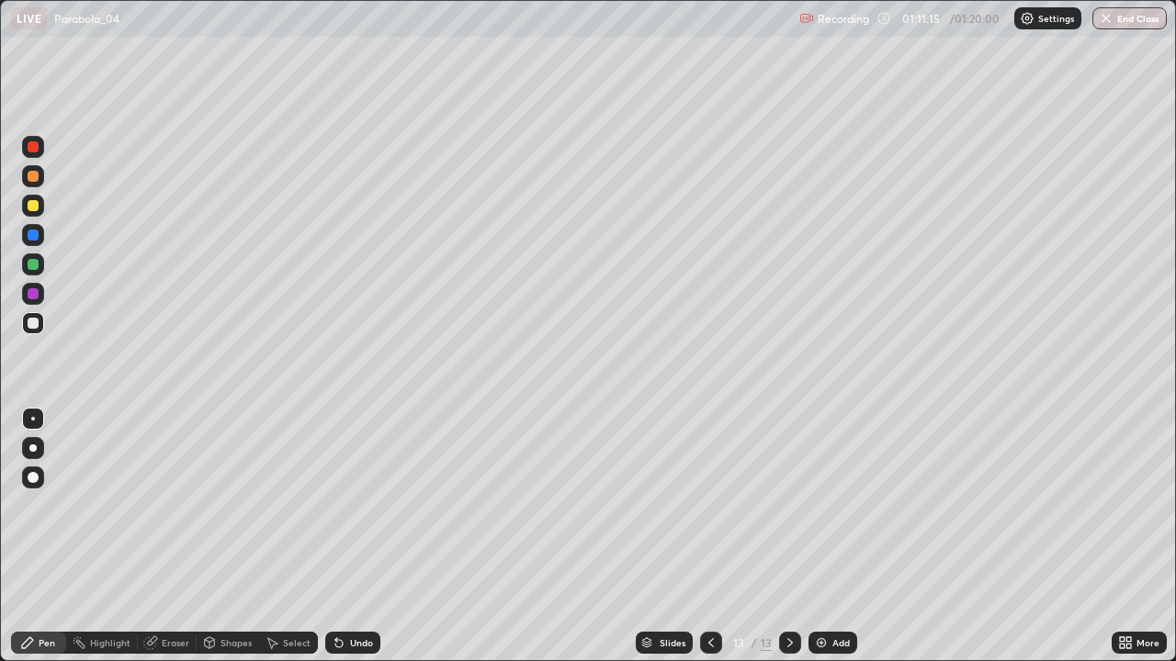
click at [175, 536] on div "Eraser" at bounding box center [176, 642] width 28 height 9
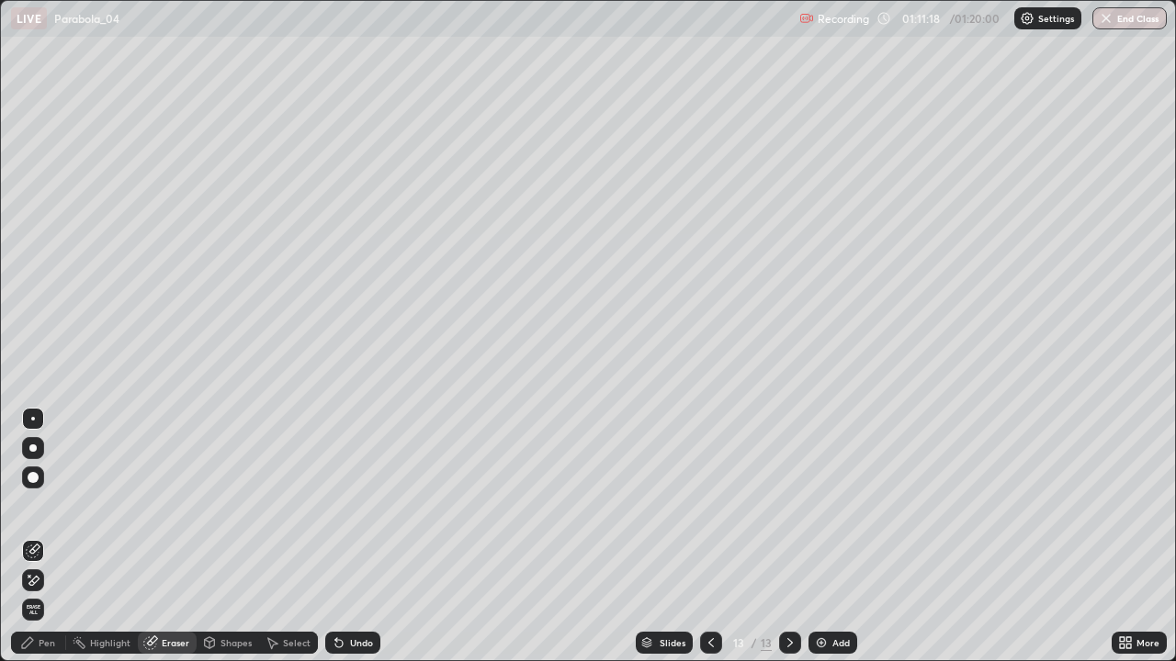
click at [52, 536] on div "Pen" at bounding box center [47, 642] width 17 height 9
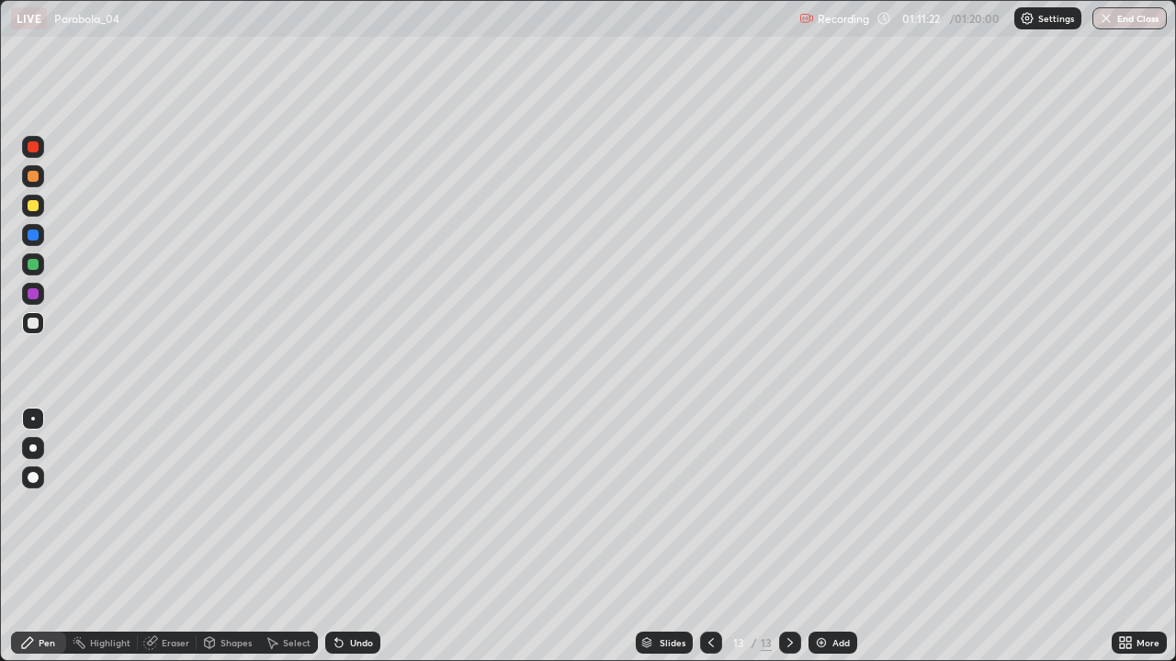
click at [172, 536] on div "Eraser" at bounding box center [176, 642] width 28 height 9
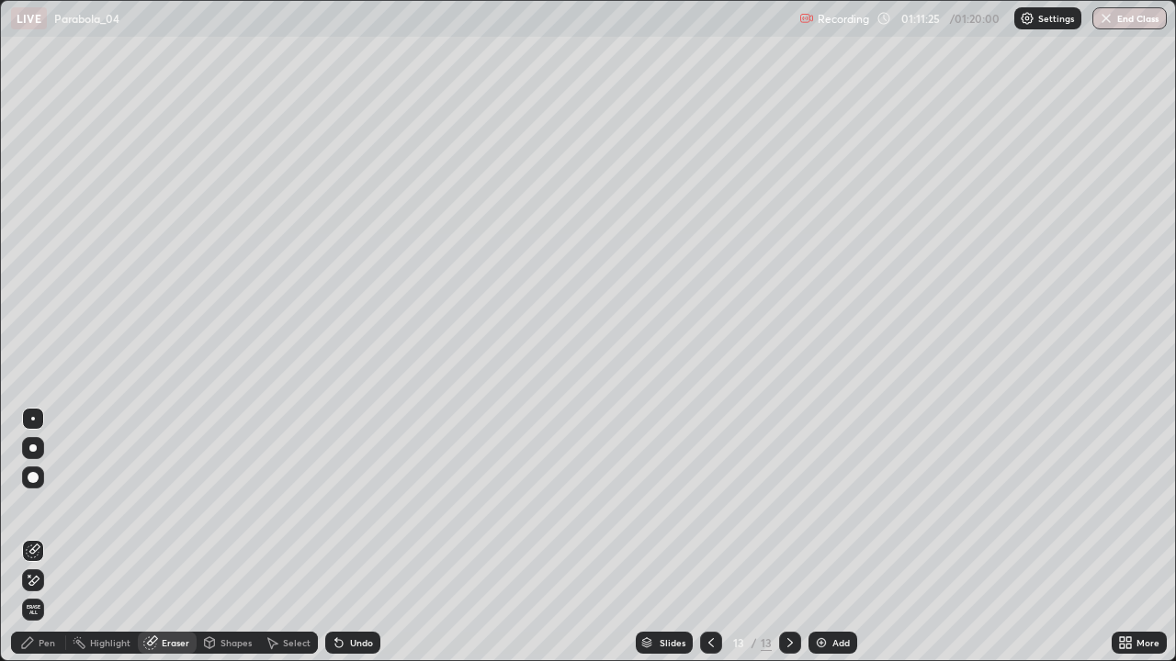
click at [48, 536] on div "Pen" at bounding box center [47, 642] width 17 height 9
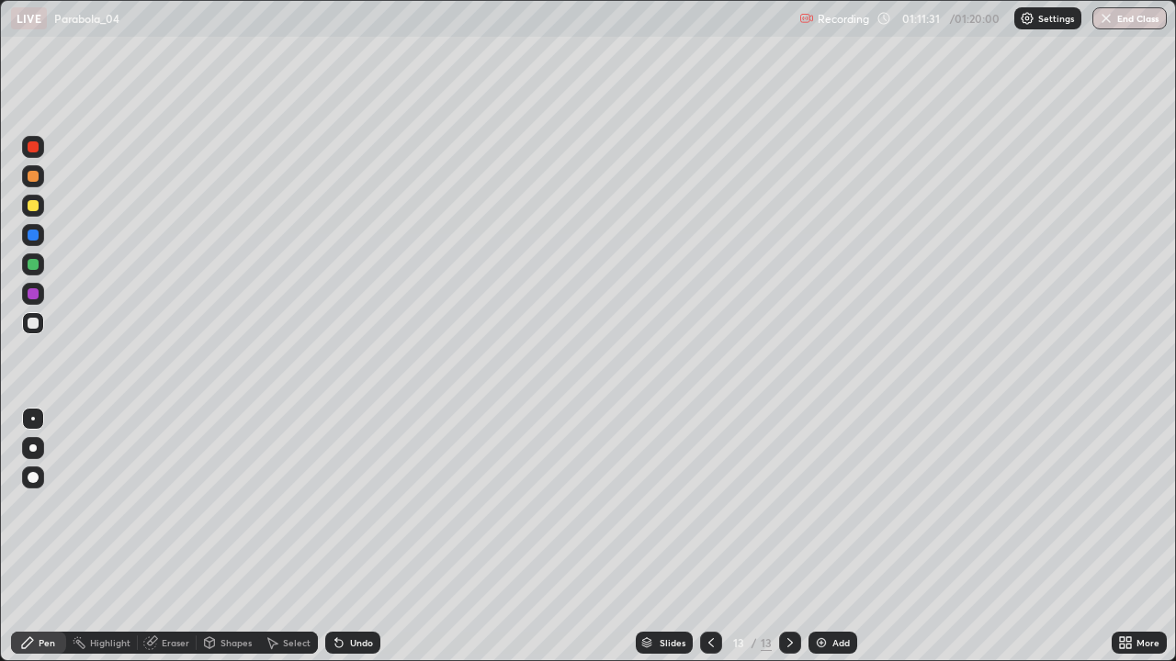
click at [38, 536] on div "Pen" at bounding box center [38, 643] width 55 height 22
click at [837, 536] on div "Add" at bounding box center [832, 643] width 49 height 22
click at [356, 536] on div "Undo" at bounding box center [352, 643] width 55 height 22
click at [355, 536] on div "Undo" at bounding box center [352, 643] width 55 height 22
click at [712, 536] on icon at bounding box center [711, 643] width 15 height 15
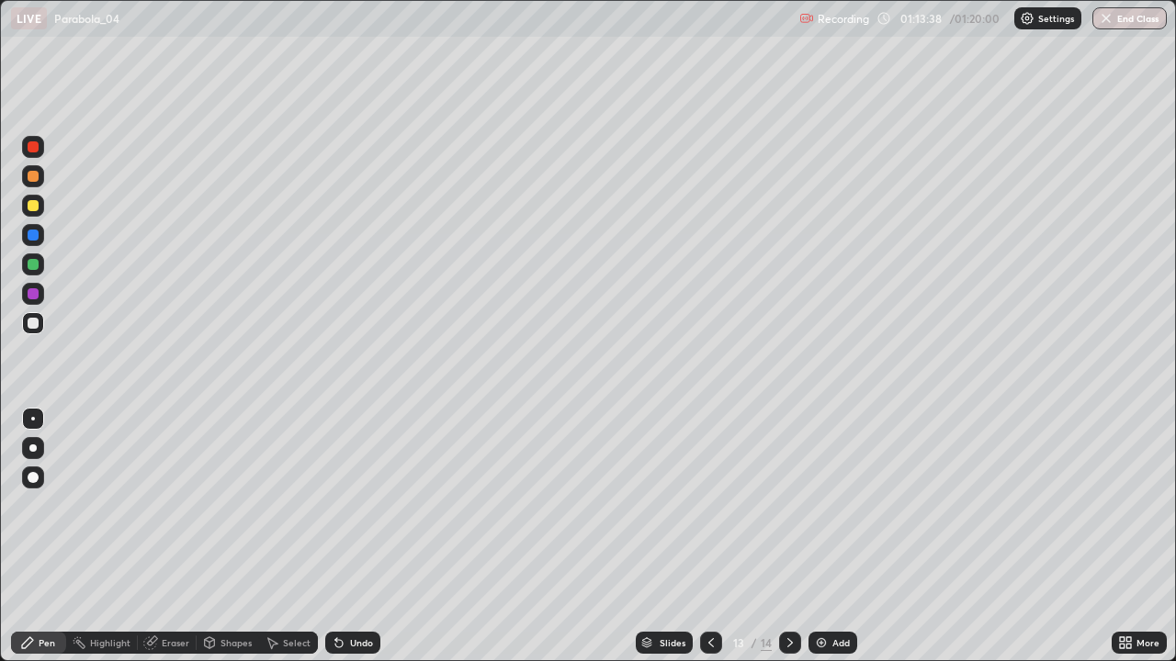
click at [787, 536] on icon at bounding box center [789, 643] width 15 height 15
click at [709, 536] on icon at bounding box center [711, 643] width 15 height 15
click at [795, 536] on icon at bounding box center [789, 643] width 15 height 15
click at [40, 206] on div at bounding box center [33, 206] width 22 height 22
click at [709, 536] on icon at bounding box center [711, 643] width 15 height 15
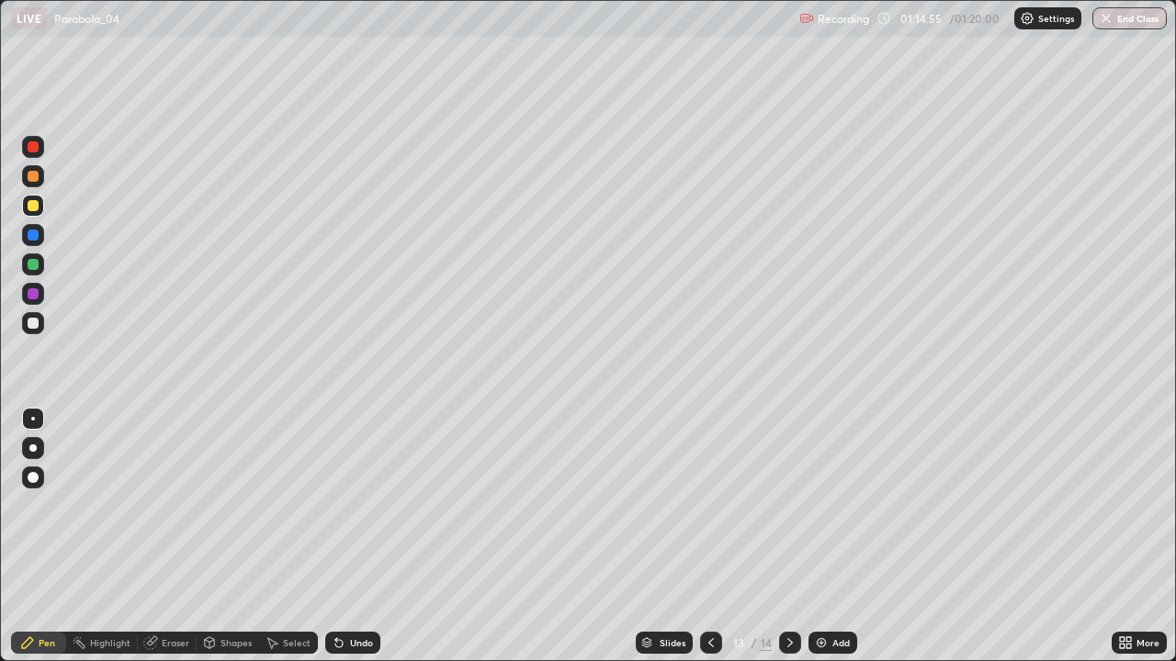
click at [786, 536] on icon at bounding box center [789, 643] width 15 height 15
click at [700, 536] on div at bounding box center [711, 643] width 22 height 22
click at [790, 536] on icon at bounding box center [789, 643] width 15 height 15
click at [706, 536] on icon at bounding box center [711, 643] width 15 height 15
click at [787, 536] on icon at bounding box center [790, 642] width 6 height 9
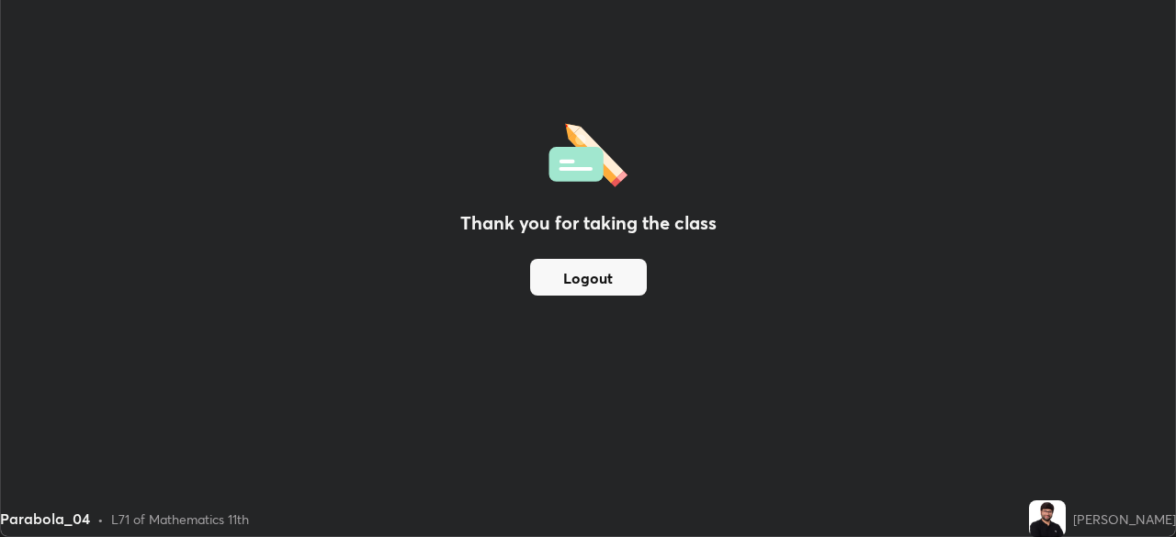
scroll to position [91304, 90667]
